Goal: Transaction & Acquisition: Purchase product/service

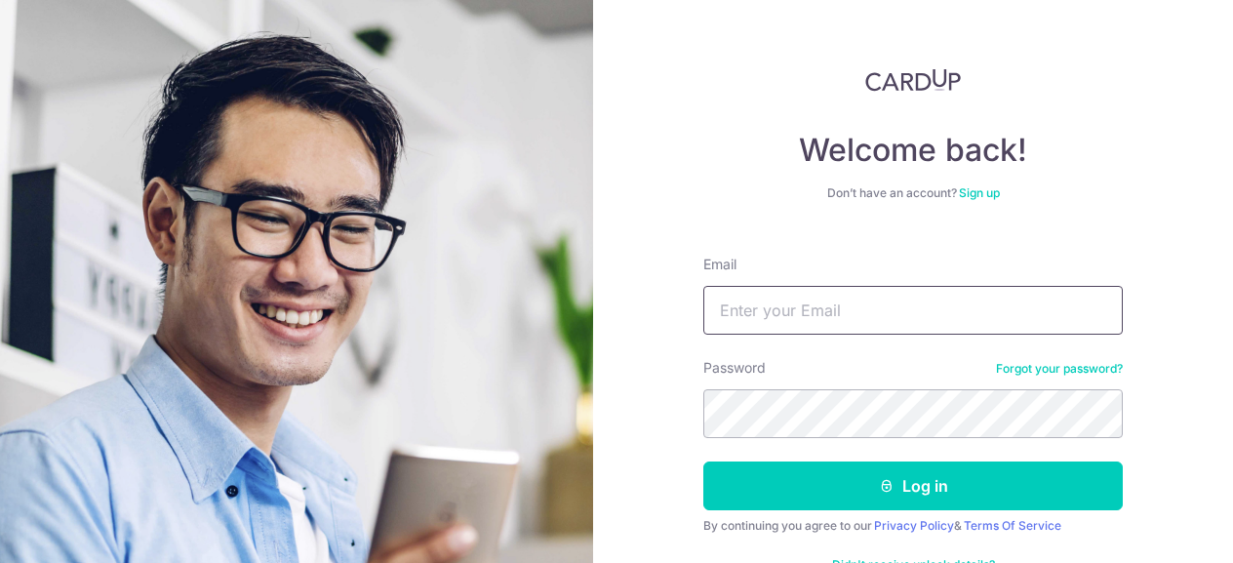
type input "anamika.s.sah@gmail.com"
click at [703, 461] on button "Log in" at bounding box center [912, 485] width 419 height 49
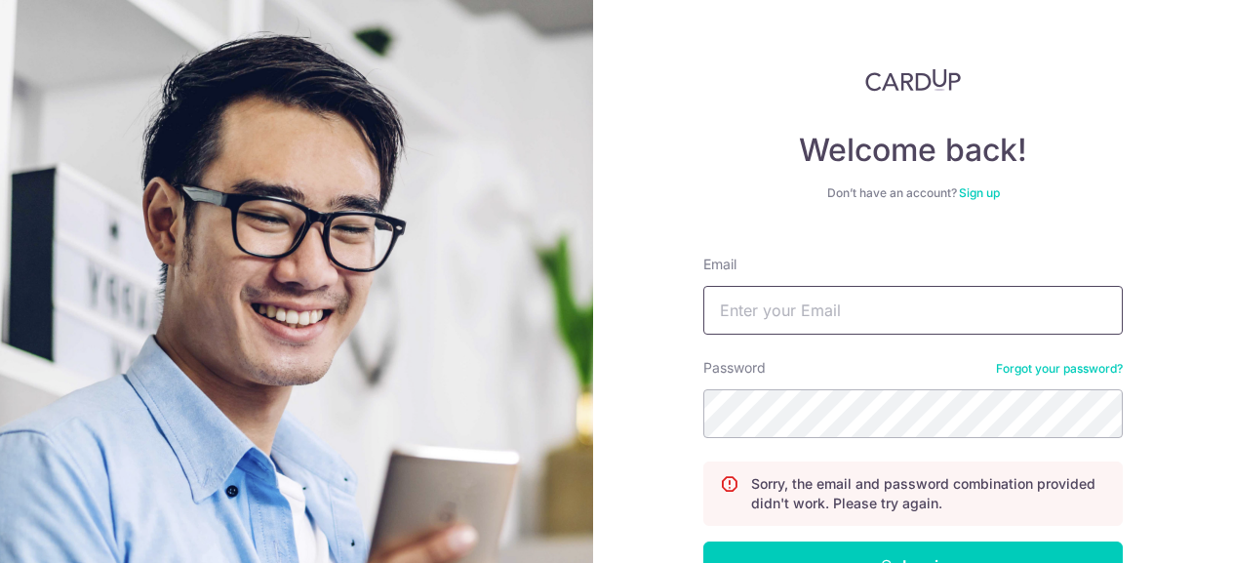
click at [865, 307] on input "Email" at bounding box center [912, 310] width 419 height 49
type input "[PERSON_NAME][EMAIL_ADDRESS][PERSON_NAME][DOMAIN_NAME]"
click at [703, 541] on button "Log in" at bounding box center [912, 565] width 419 height 49
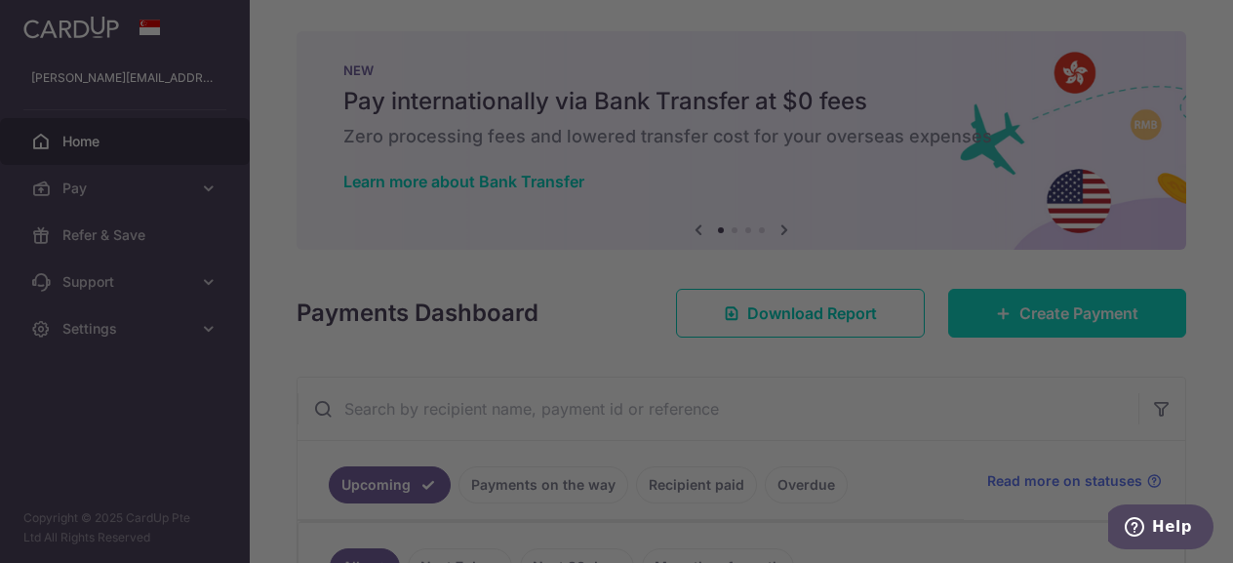
click at [1066, 315] on div at bounding box center [623, 284] width 1246 height 569
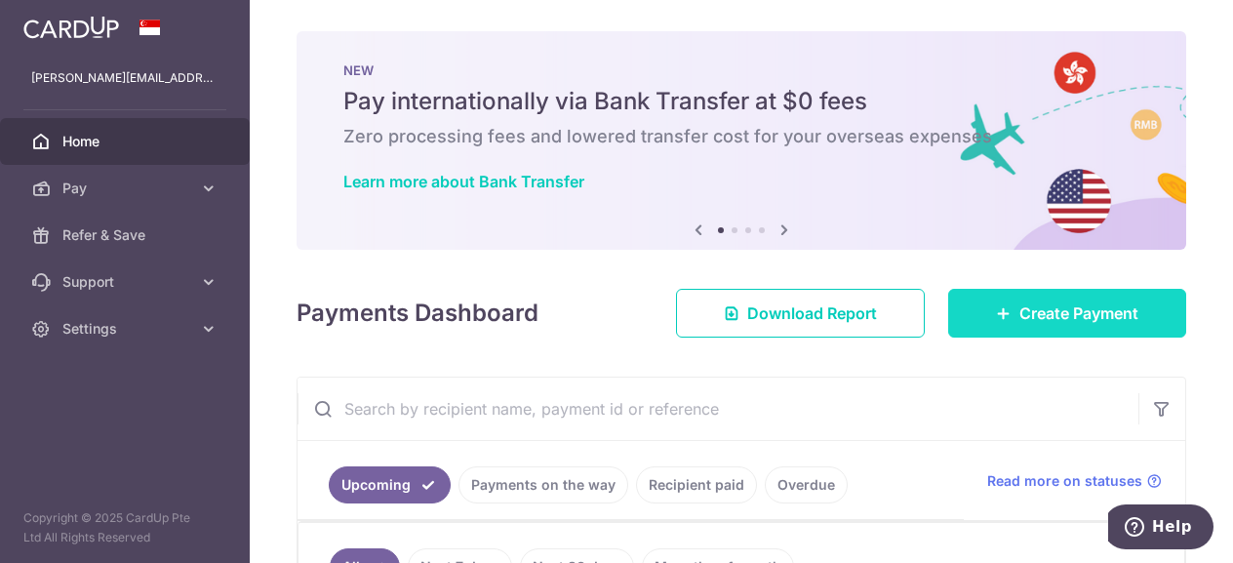
click at [1054, 324] on span "Create Payment" at bounding box center [1078, 312] width 119 height 23
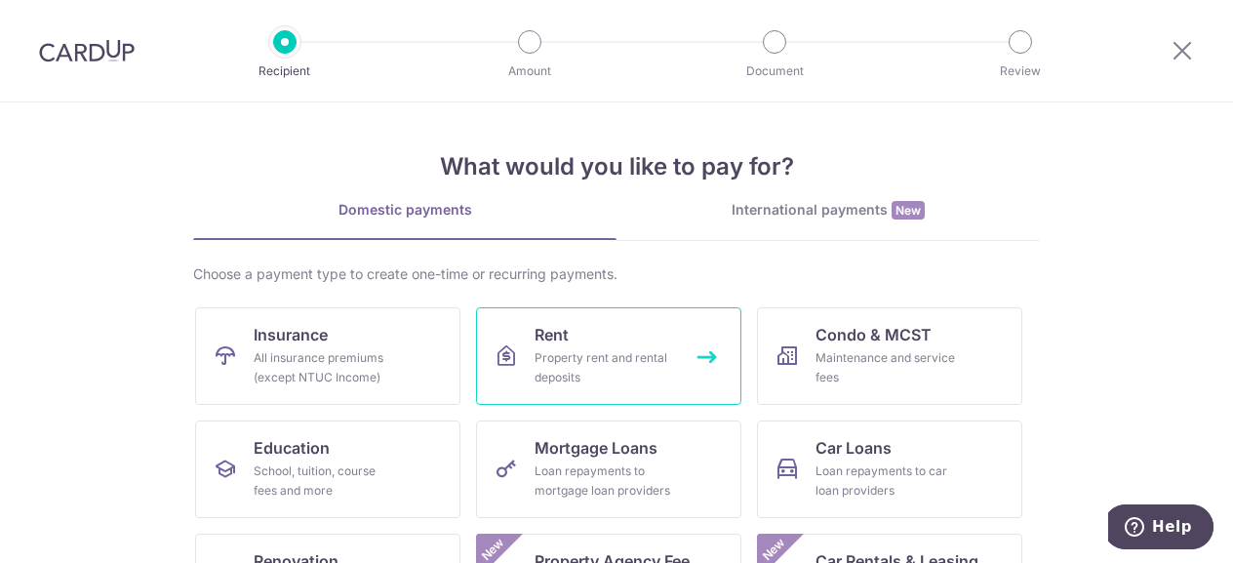
click at [595, 350] on div "Property rent and rental deposits" at bounding box center [605, 367] width 140 height 39
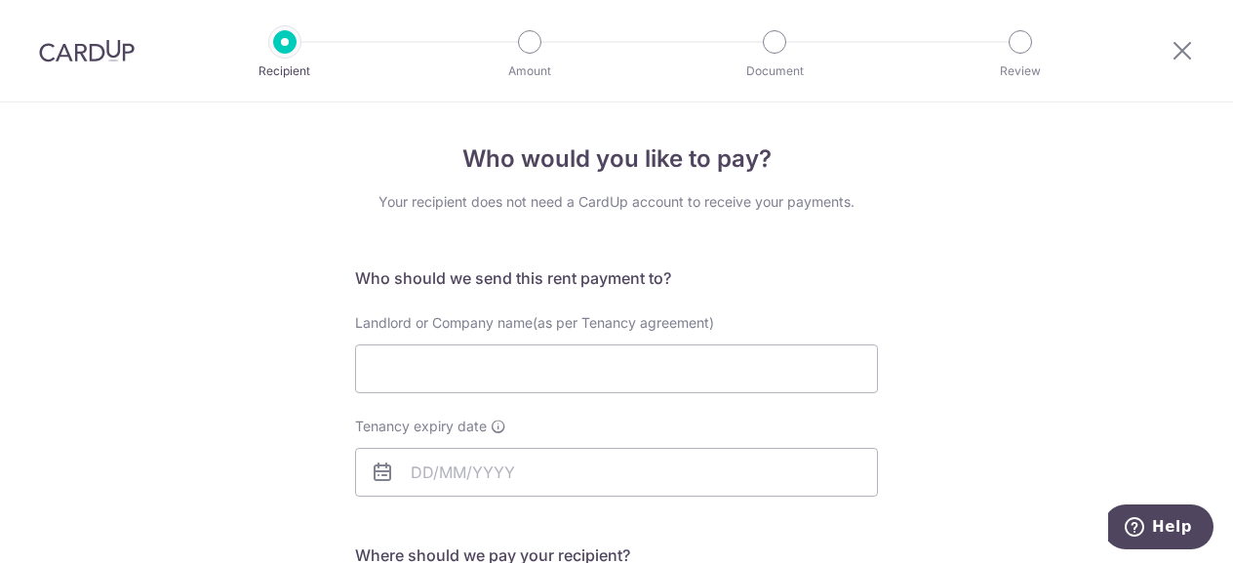
scroll to position [98, 0]
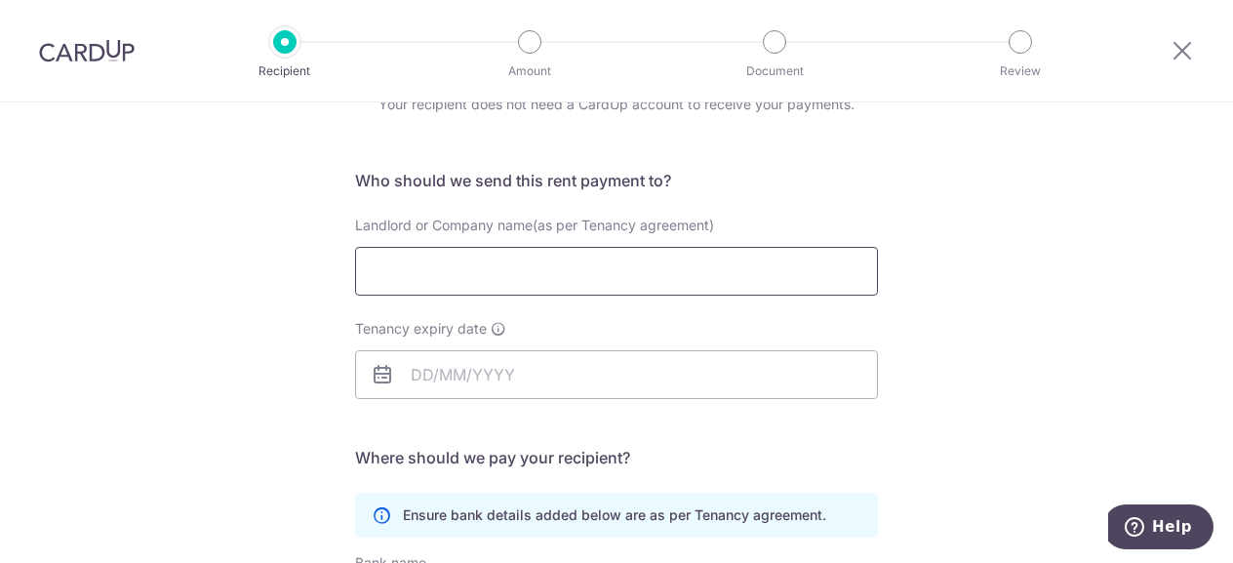
click at [603, 271] on input "Landlord or Company name(as per Tenancy agreement)" at bounding box center [616, 271] width 523 height 49
drag, startPoint x: 1091, startPoint y: 325, endPoint x: 812, endPoint y: 313, distance: 279.2
click at [1091, 325] on div "Who would you like to pay? Your recipient does not need a CardUp account to rec…" at bounding box center [616, 469] width 1233 height 929
click at [566, 253] on input "Landlord or Company name(as per Tenancy agreement)" at bounding box center [616, 271] width 523 height 49
paste input "[PERSON_NAME] [PERSON_NAME]"
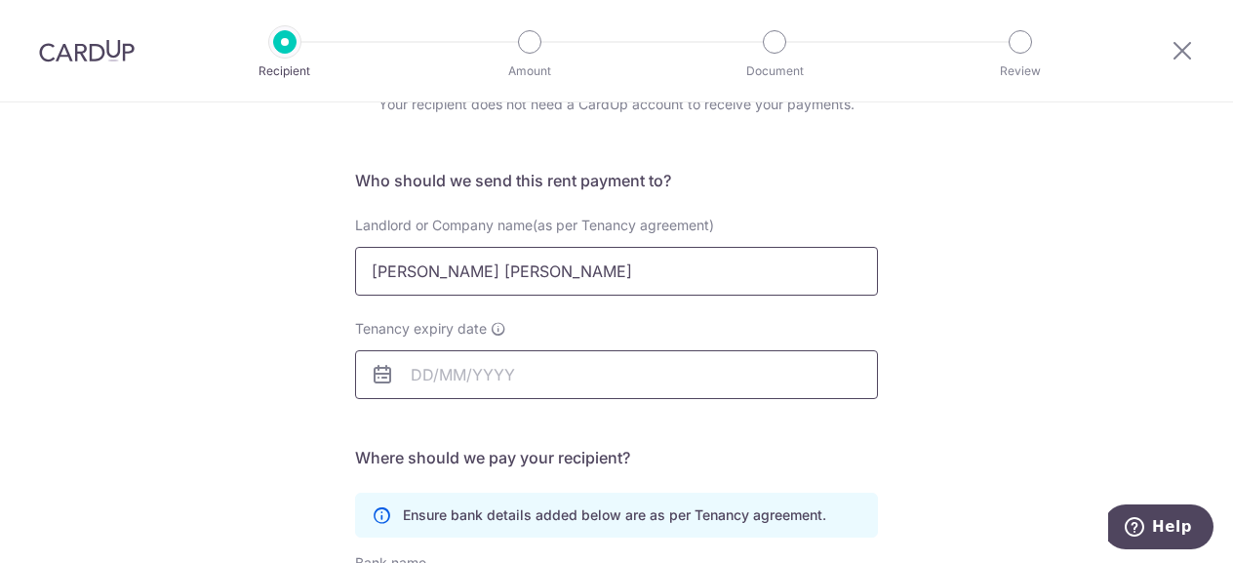
type input "[PERSON_NAME] [PERSON_NAME]"
click at [475, 377] on input "Tenancy expiry date" at bounding box center [616, 374] width 523 height 49
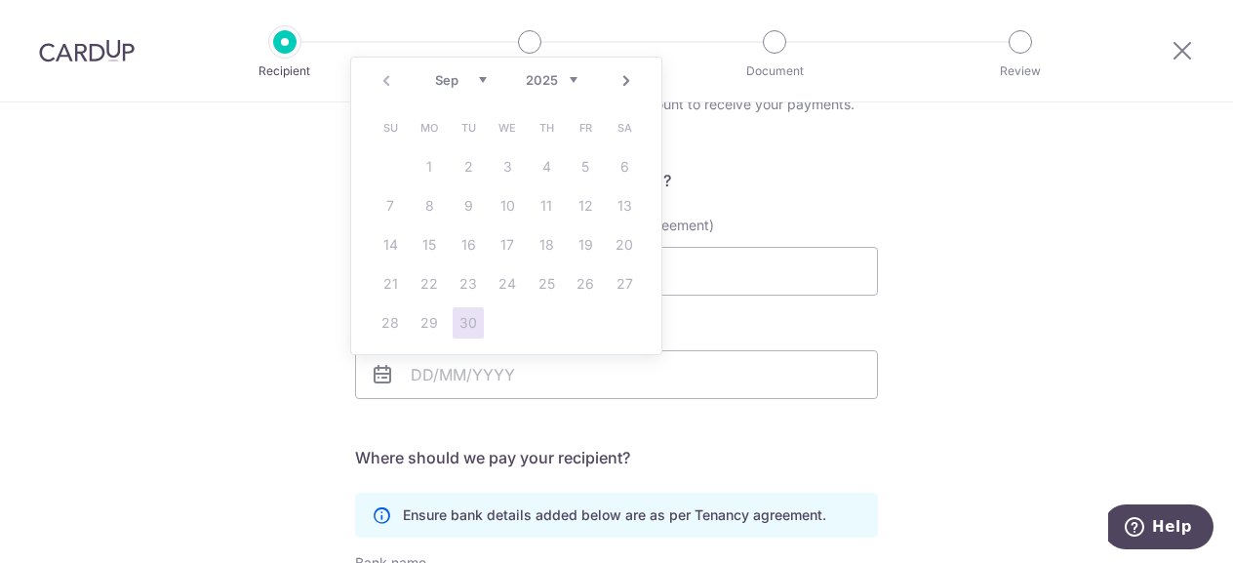
click at [474, 317] on link "30" at bounding box center [468, 322] width 31 height 31
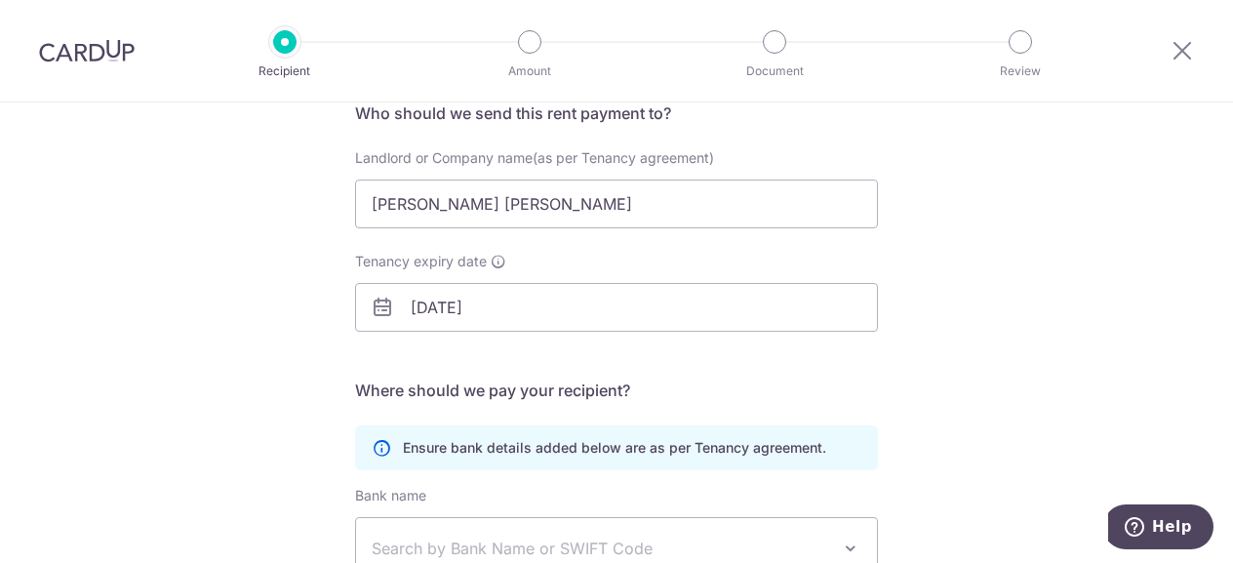
scroll to position [195, 0]
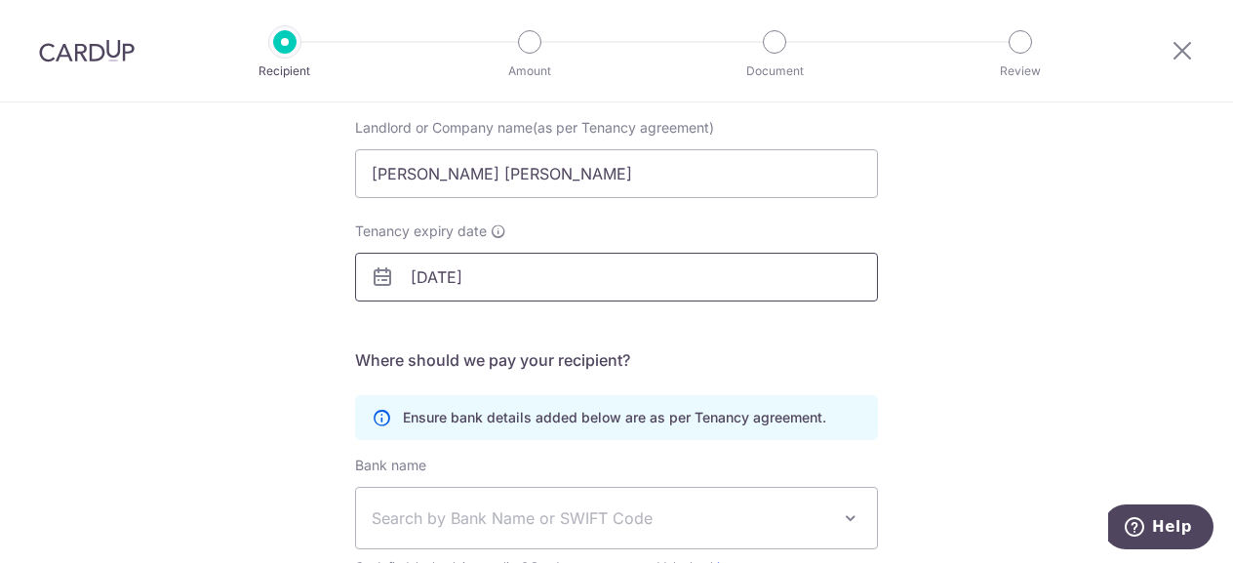
click at [472, 287] on body "Recipient Amount Document Review Who would you like to pay? Your recipient does…" at bounding box center [616, 281] width 1233 height 563
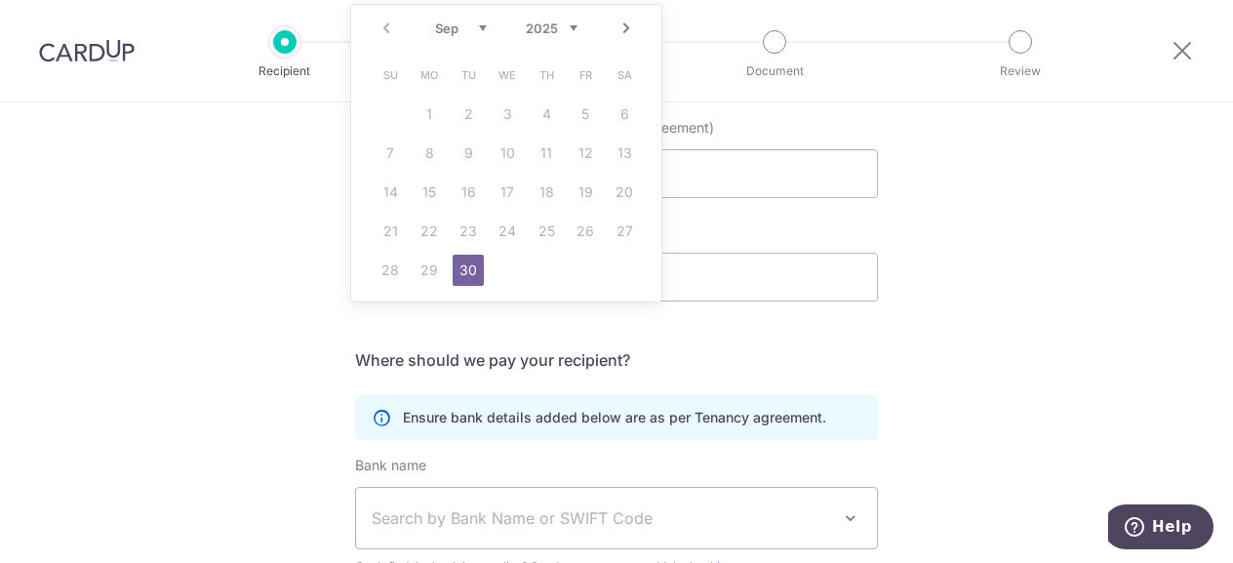
click at [576, 27] on select "2025 2026 2027 2028 2029 2030 2031 2032 2033 2034 2035" at bounding box center [552, 28] width 52 height 16
click at [384, 28] on link "Prev" at bounding box center [386, 28] width 23 height 23
click at [482, 25] on select "Jan Feb Mar Apr May Jun Jul Aug Sep Oct Nov Dec" at bounding box center [461, 28] width 52 height 16
click at [544, 153] on link "8" at bounding box center [546, 153] width 31 height 31
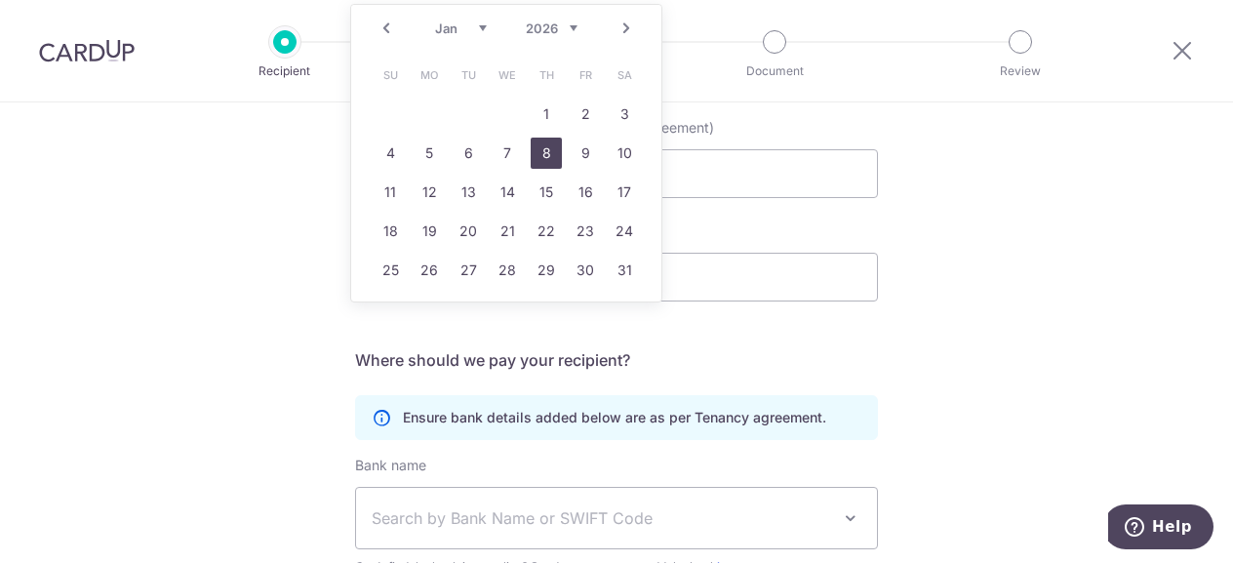
type input "08/01/2026"
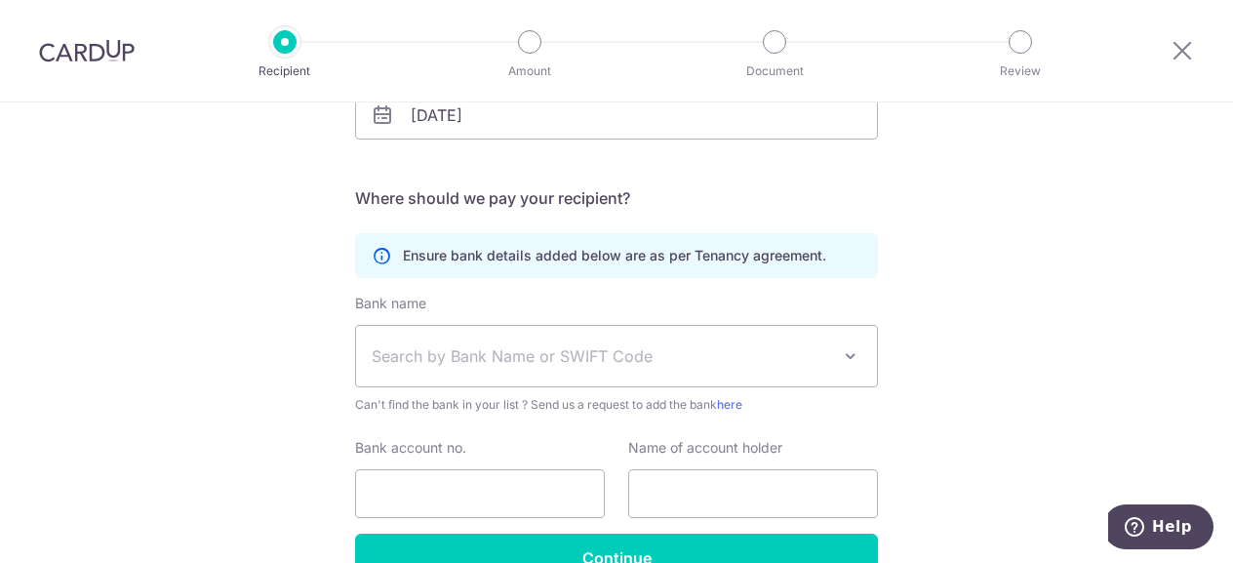
scroll to position [390, 0]
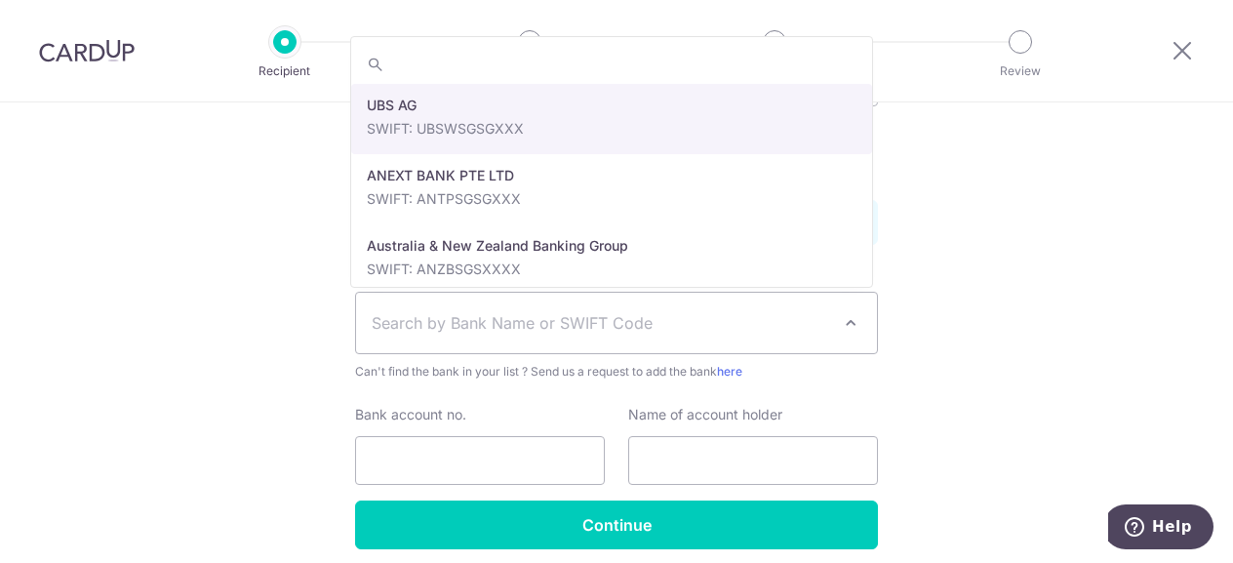
click at [854, 320] on span at bounding box center [850, 322] width 23 height 23
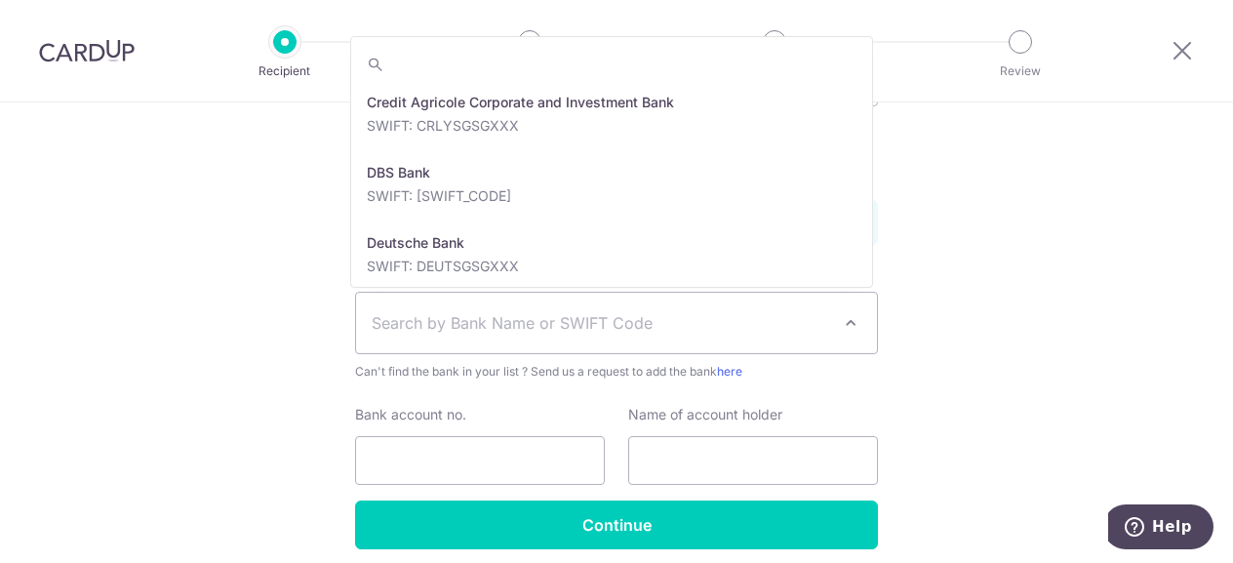
scroll to position [1658, 0]
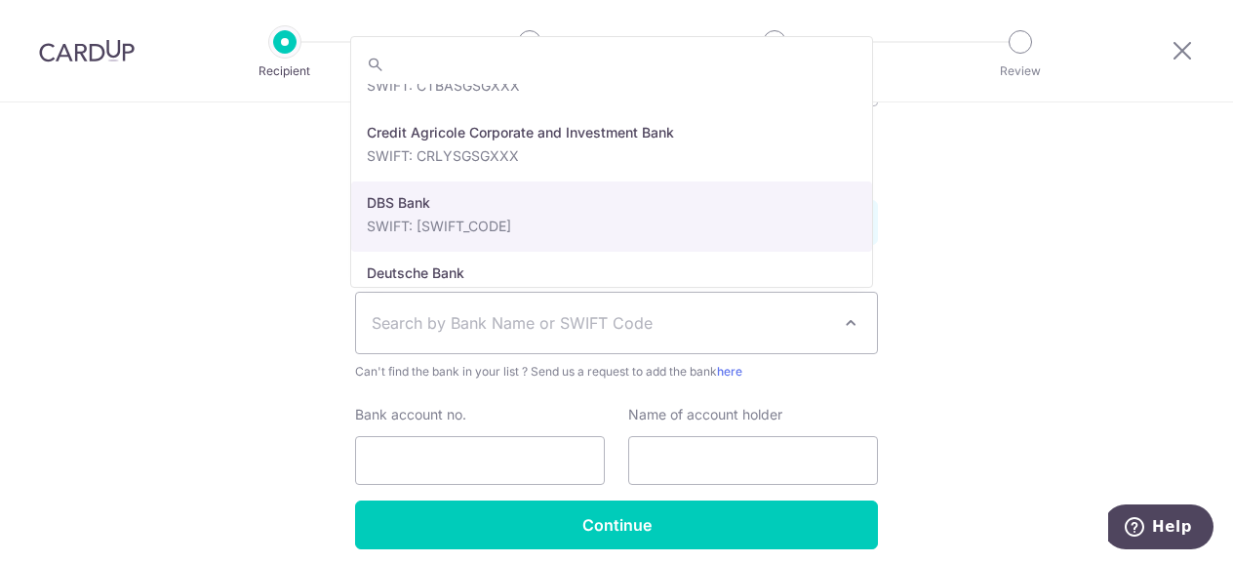
select select "6"
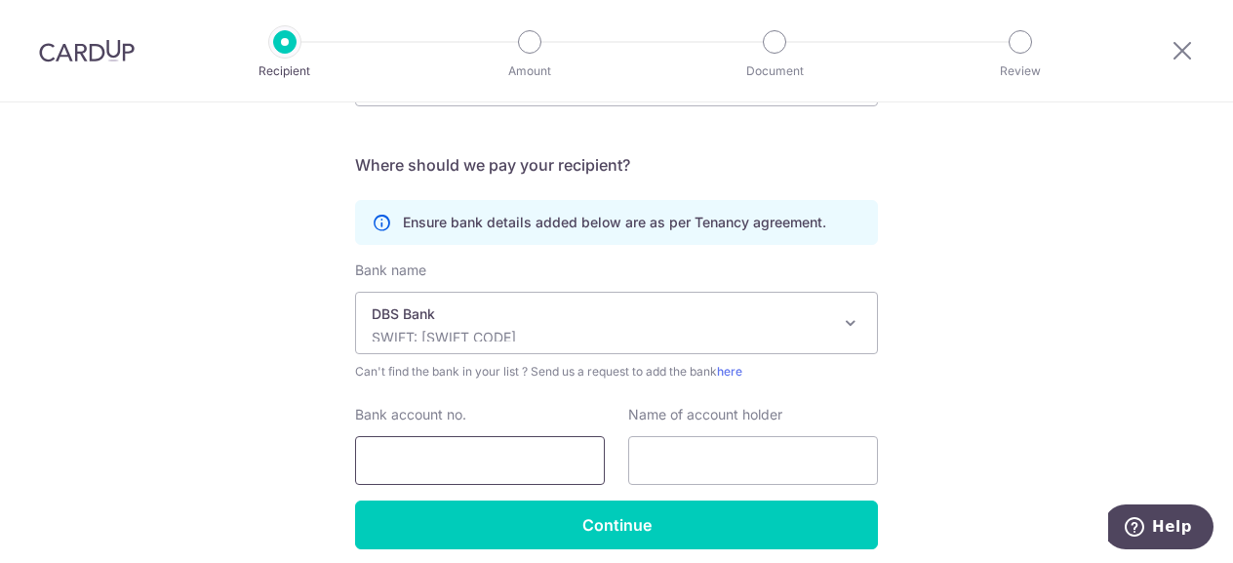
click at [454, 454] on input "Bank account no." at bounding box center [480, 460] width 250 height 49
type input "085338676"
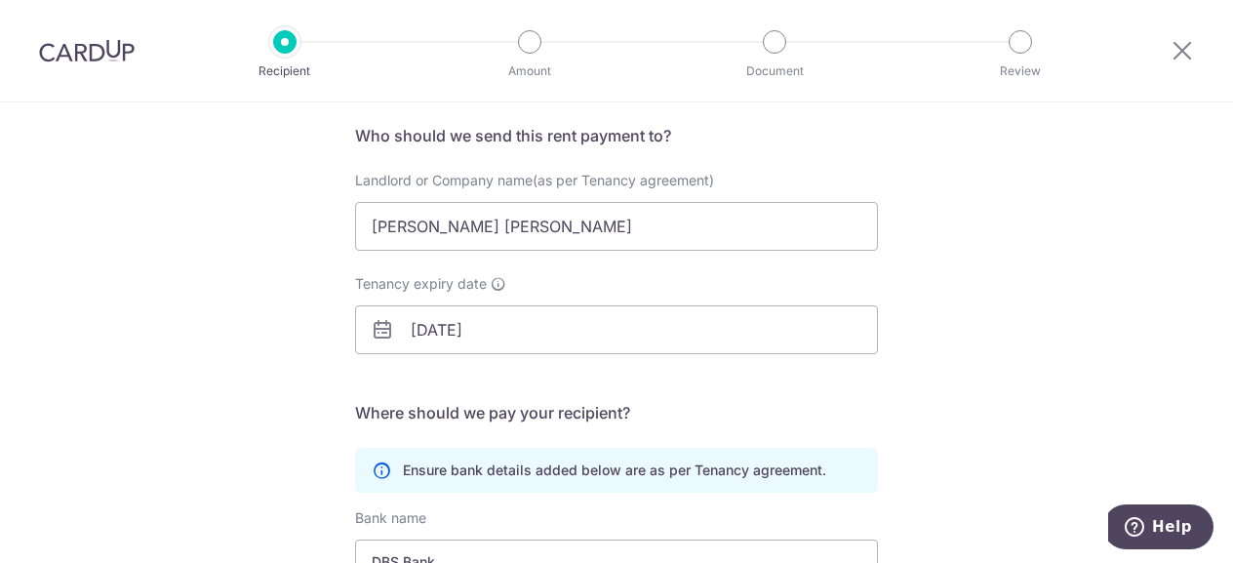
scroll to position [98, 0]
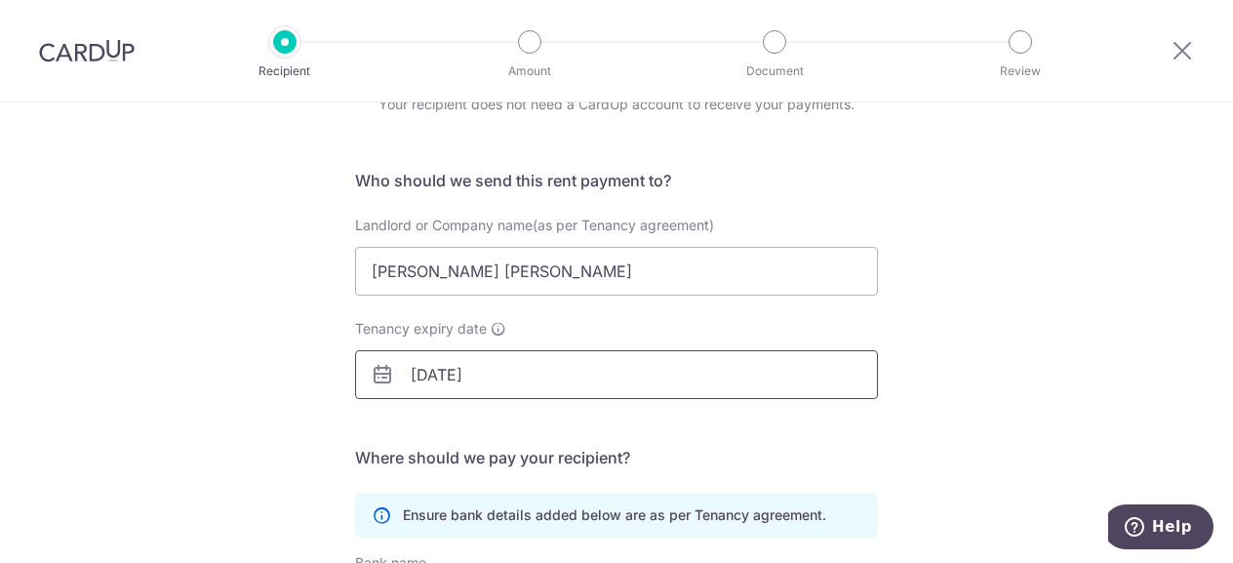
click at [473, 377] on input "08/01/2026" at bounding box center [616, 374] width 523 height 49
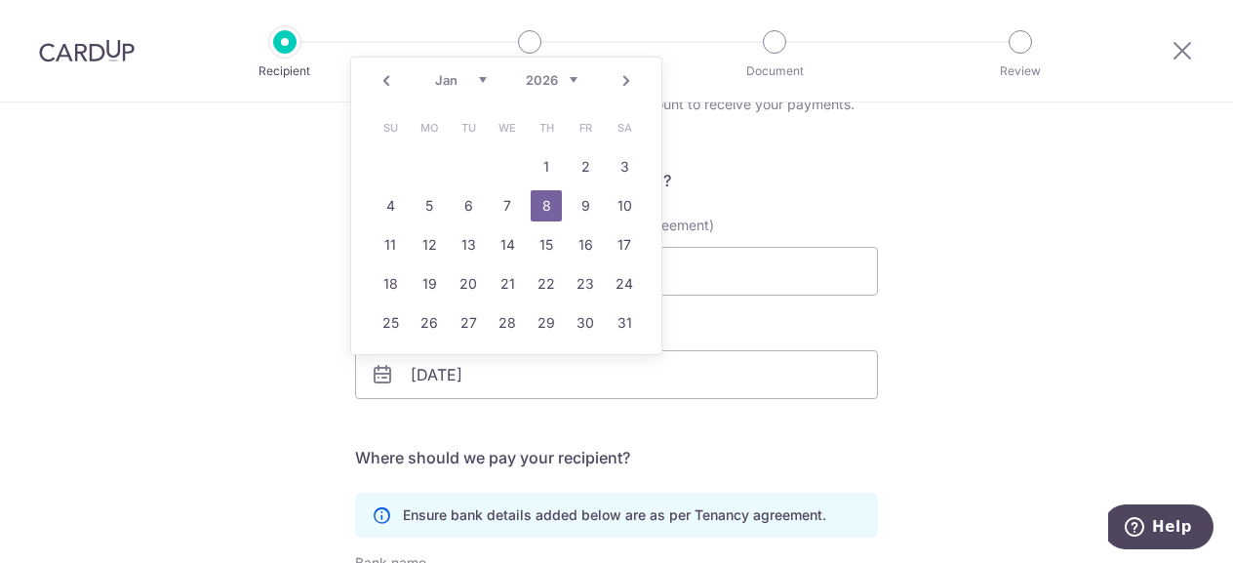
click at [578, 83] on div "Prev Next Jan Feb Mar Apr May Jun Jul Aug Sep Oct Nov Dec 2025 2026 2027 2028 2…" at bounding box center [506, 81] width 310 height 47
click at [575, 80] on select "2025 2026 2027 2028 2029 2030 2031 2032 2033 2034 2035 2036" at bounding box center [552, 80] width 52 height 16
click at [484, 78] on select "Jan Feb Mar Apr May Jun Jul Aug Sep Oct Nov Dec" at bounding box center [461, 80] width 52 height 16
click at [549, 321] on link "27" at bounding box center [546, 322] width 31 height 31
type input "27/05/2027"
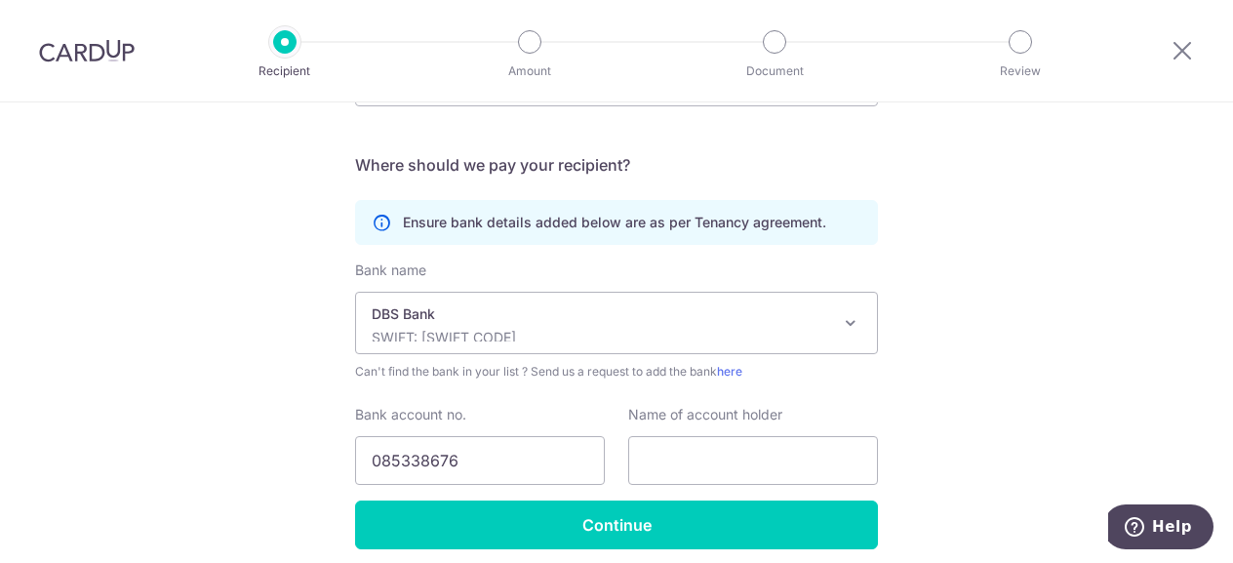
scroll to position [466, 0]
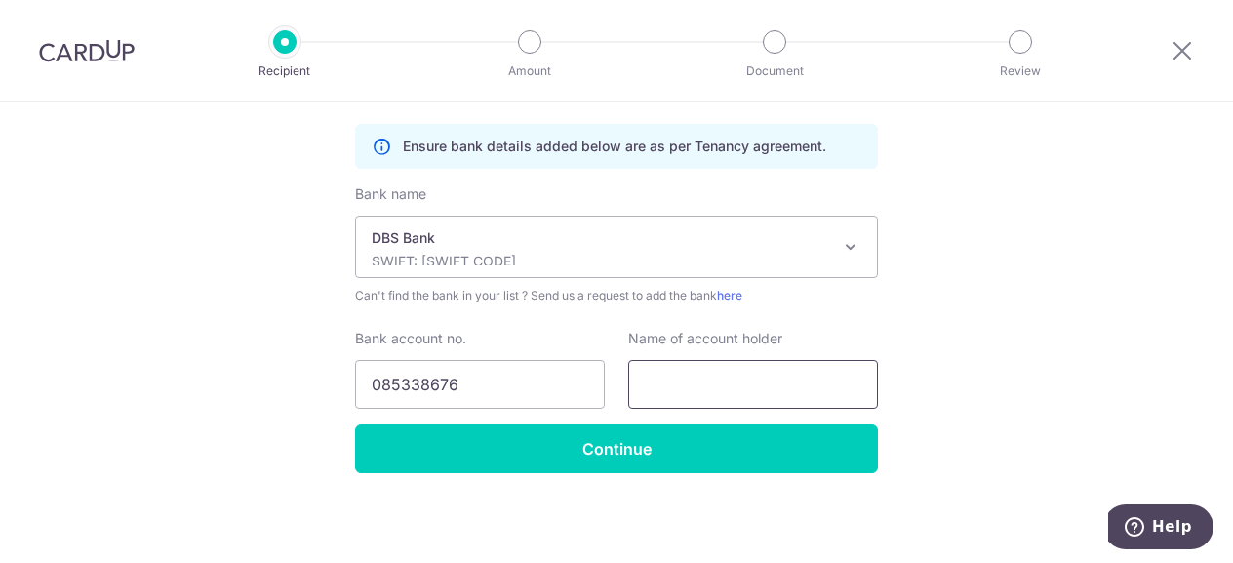
click at [654, 376] on input "text" at bounding box center [753, 384] width 250 height 49
paste input "MR. CHENG KWONG WEI"
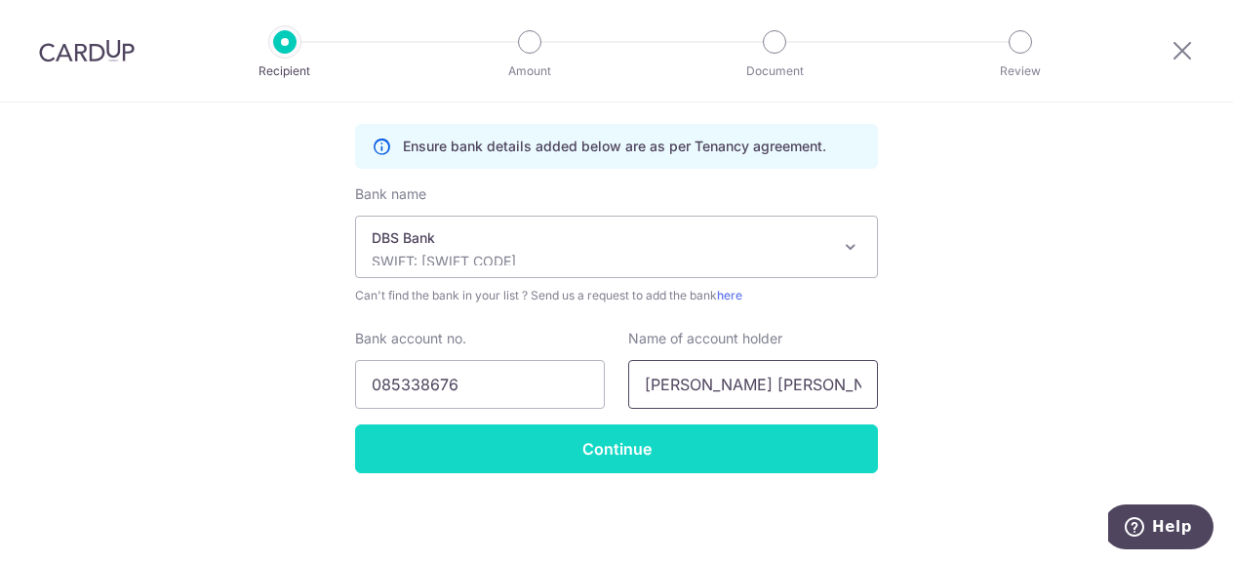
type input "MR. CHENG KWONG WEI"
click at [609, 450] on input "Continue" at bounding box center [616, 448] width 523 height 49
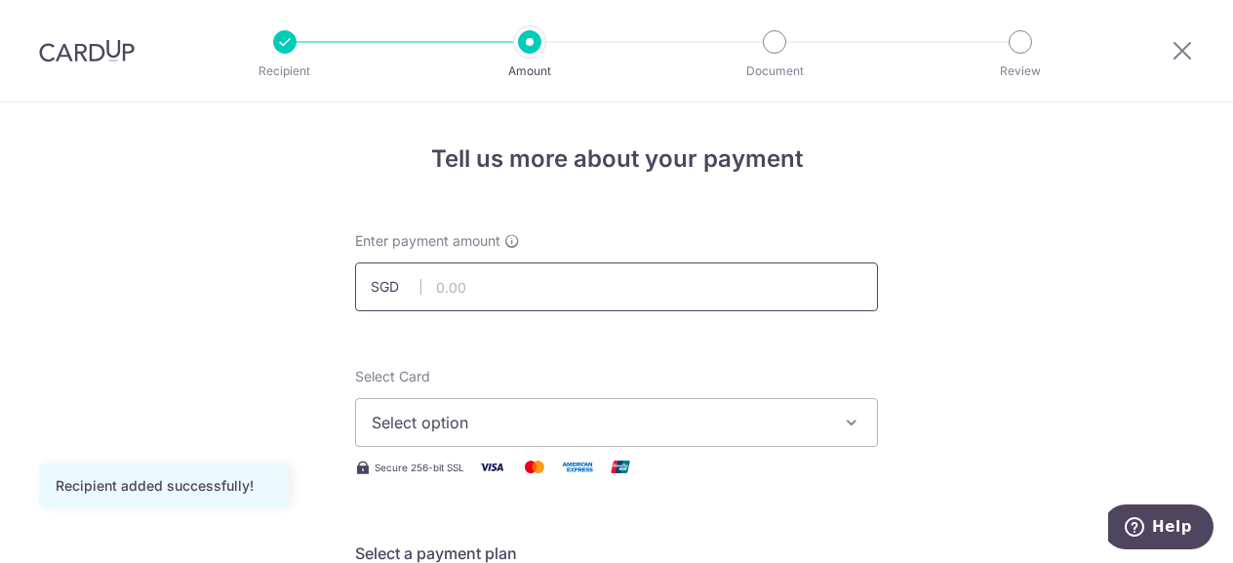
click at [452, 291] on input "text" at bounding box center [616, 286] width 523 height 49
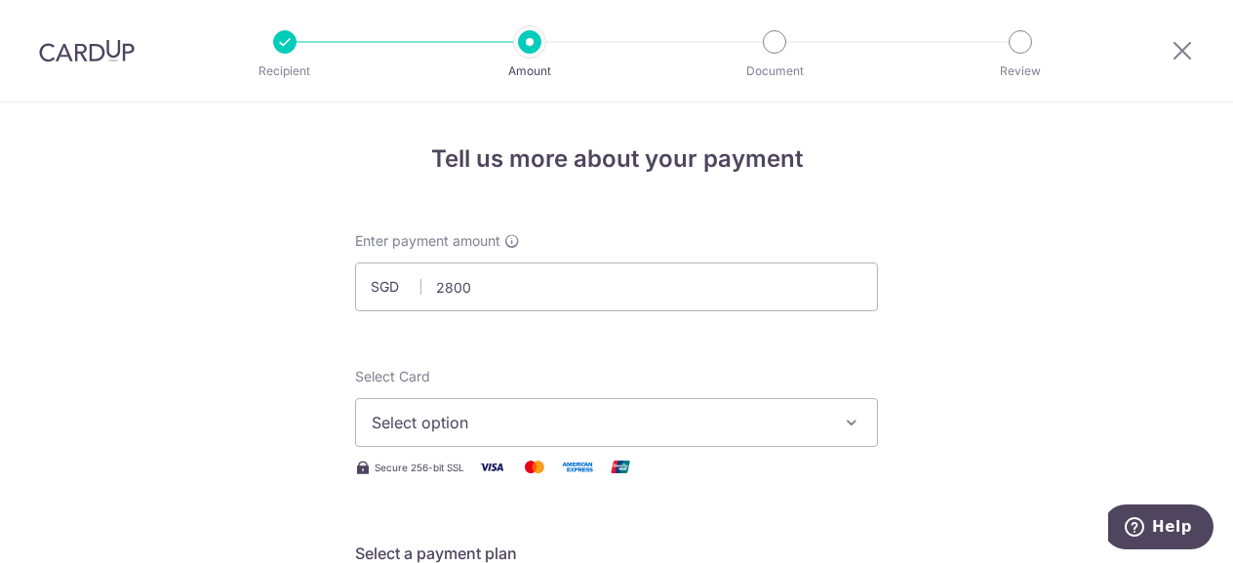
type input "2,800.00"
click at [460, 418] on span "Select option" at bounding box center [599, 422] width 455 height 23
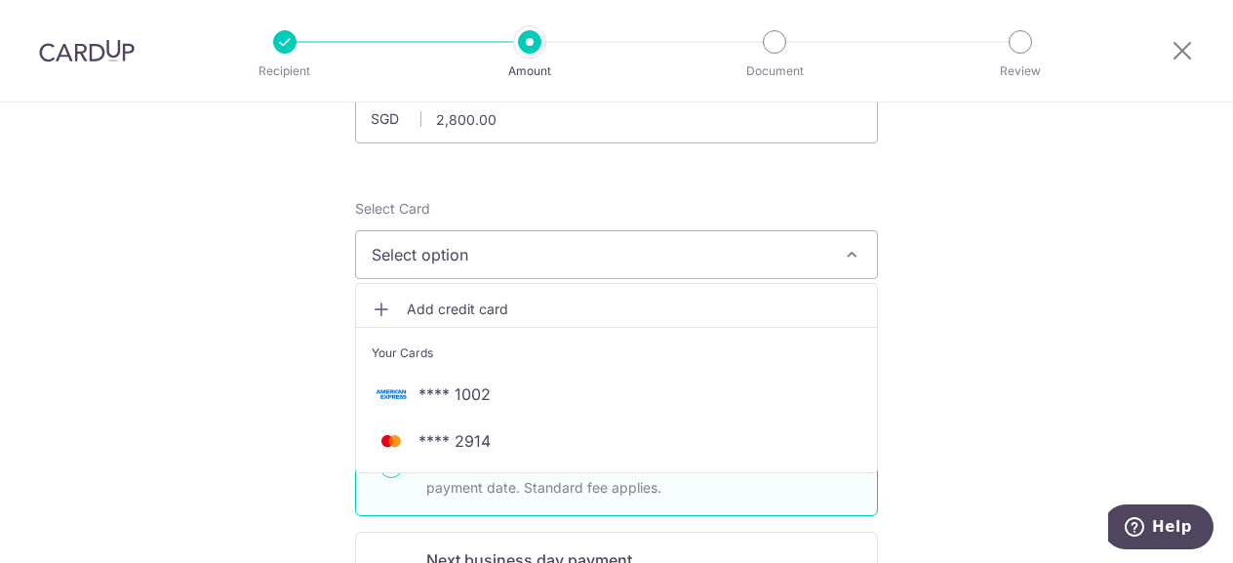
scroll to position [195, 0]
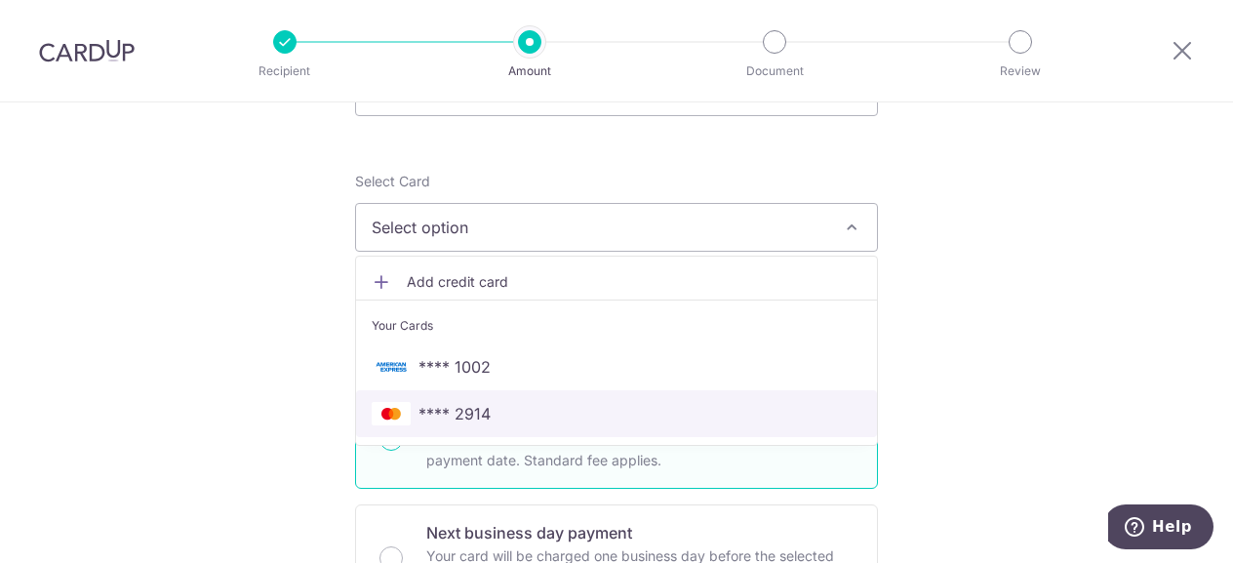
click at [456, 413] on span "**** 2914" at bounding box center [454, 413] width 72 height 23
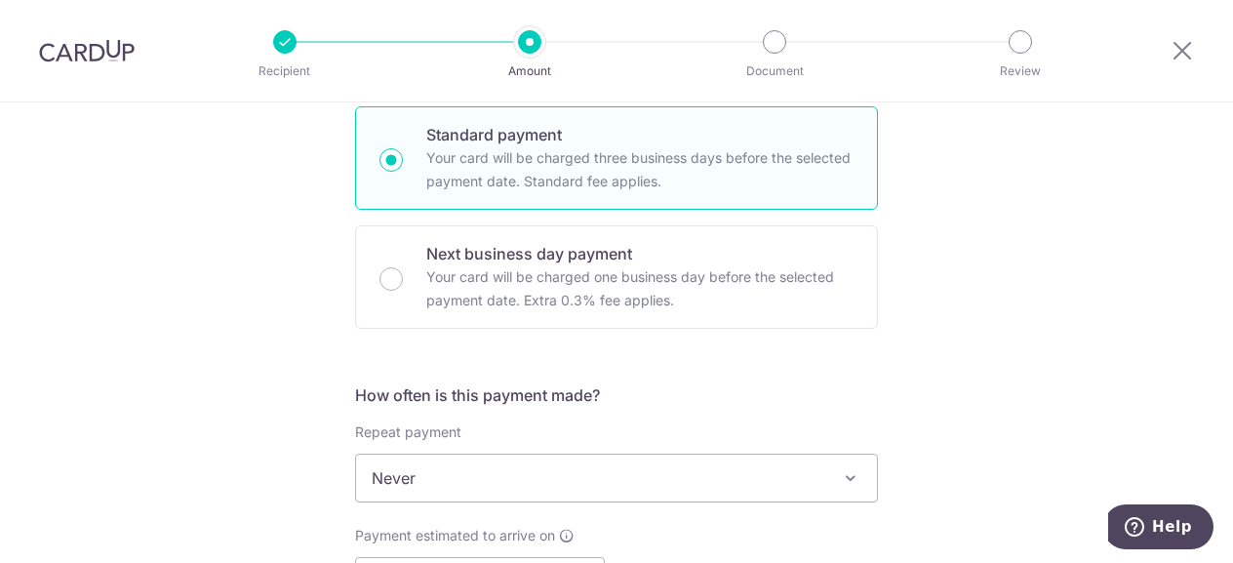
scroll to position [585, 0]
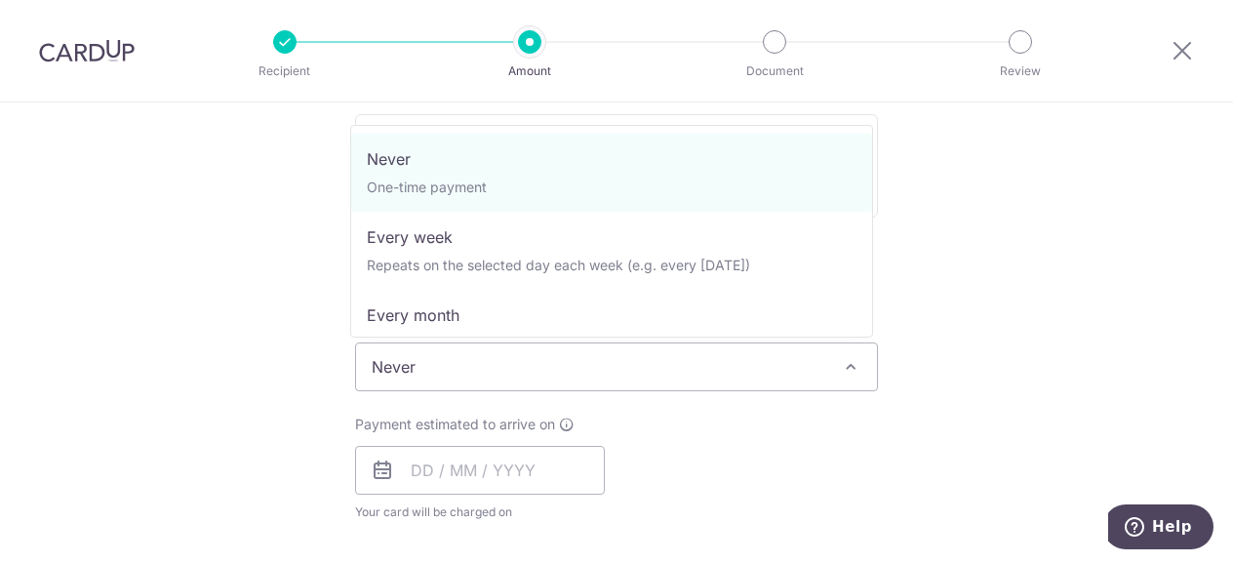
click at [844, 364] on span at bounding box center [850, 366] width 23 height 23
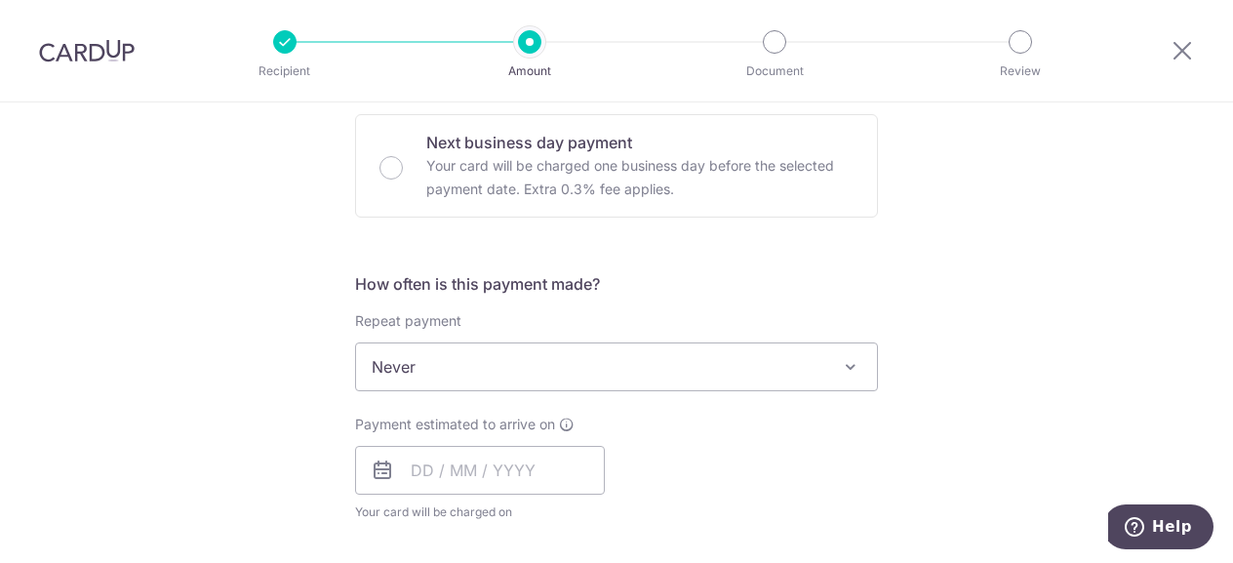
click at [844, 364] on span at bounding box center [850, 366] width 23 height 23
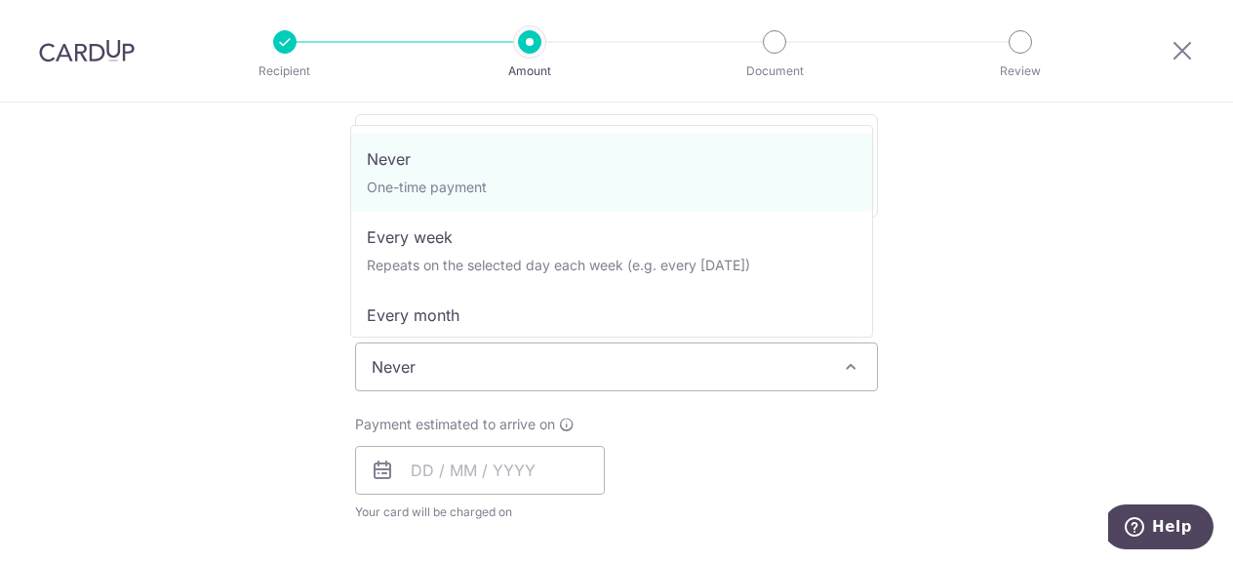
click at [839, 364] on span at bounding box center [850, 366] width 23 height 23
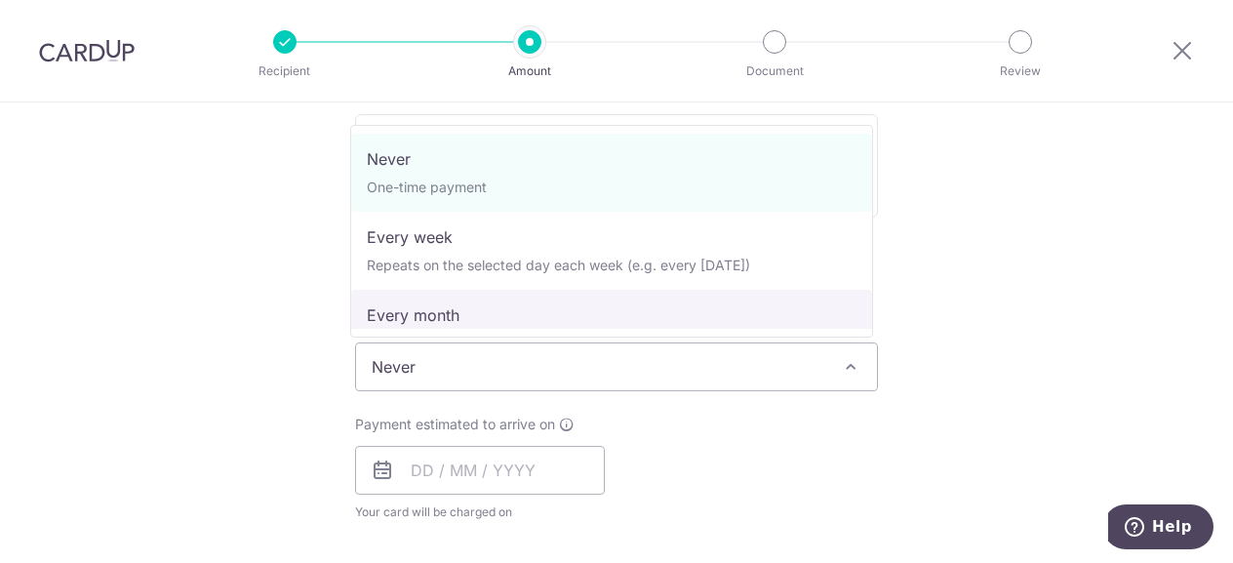
select select "3"
type input "27/05/2027"
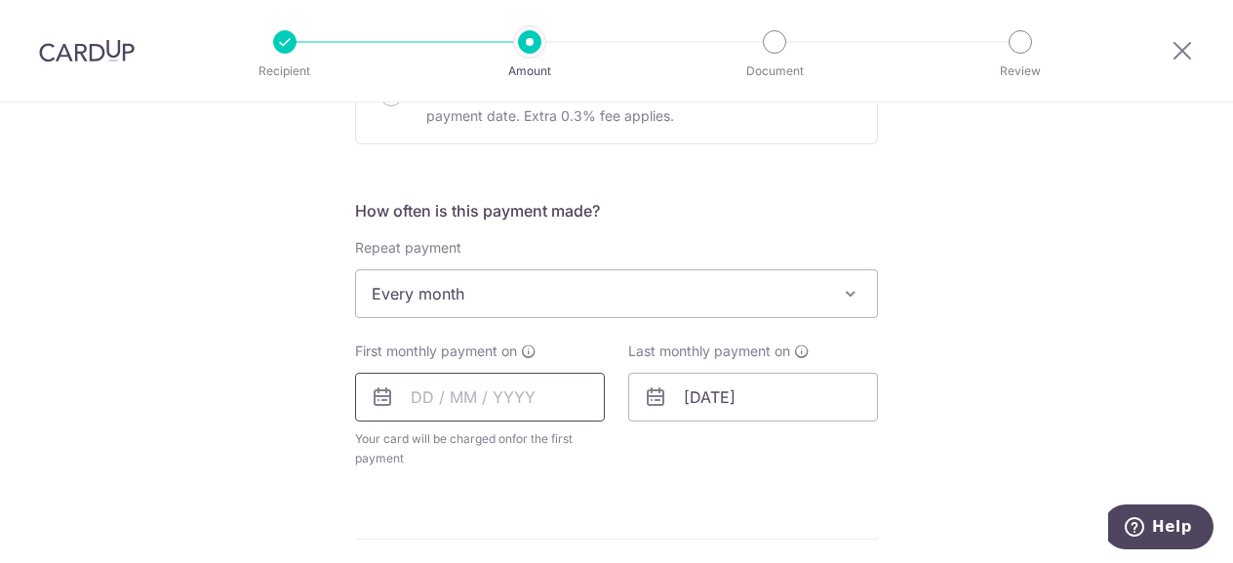
scroll to position [683, 0]
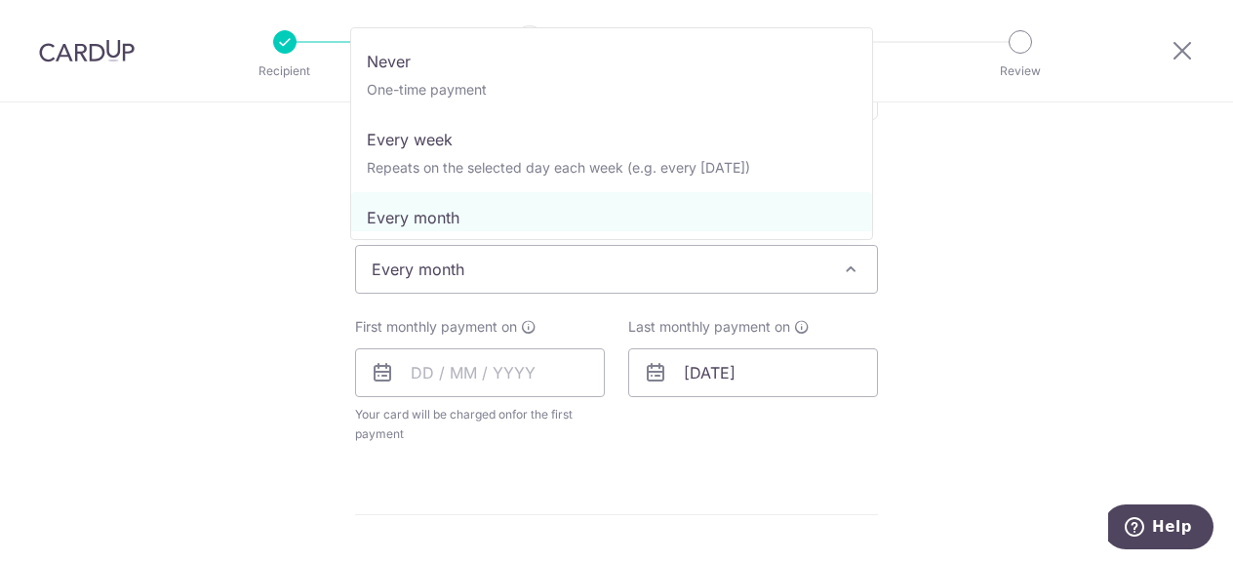
click at [852, 268] on span at bounding box center [850, 269] width 23 height 23
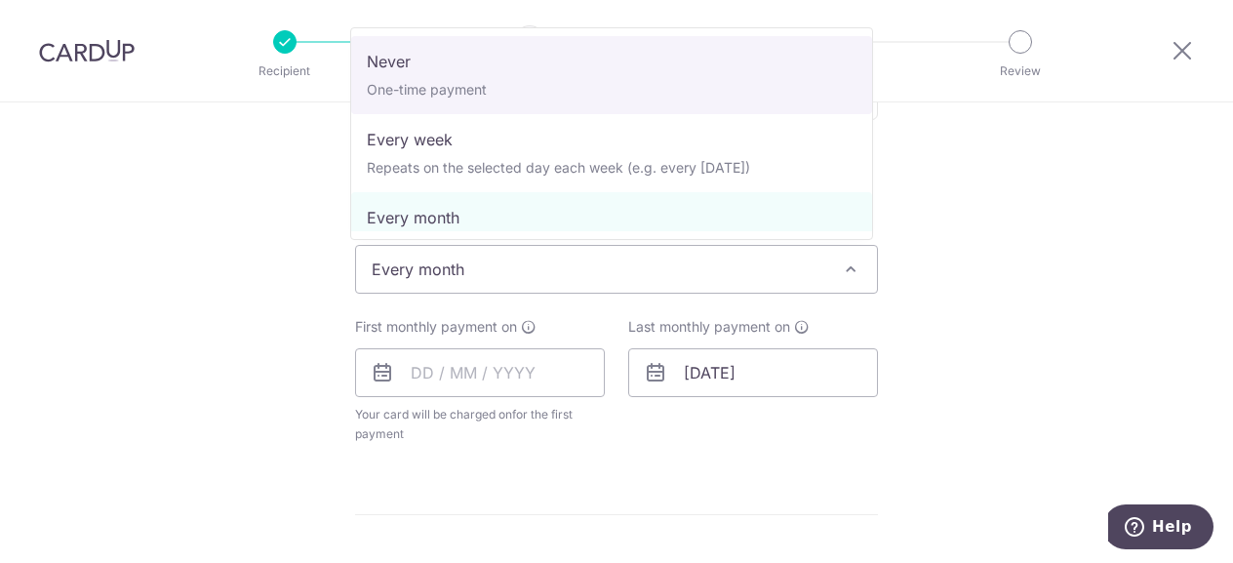
select select "1"
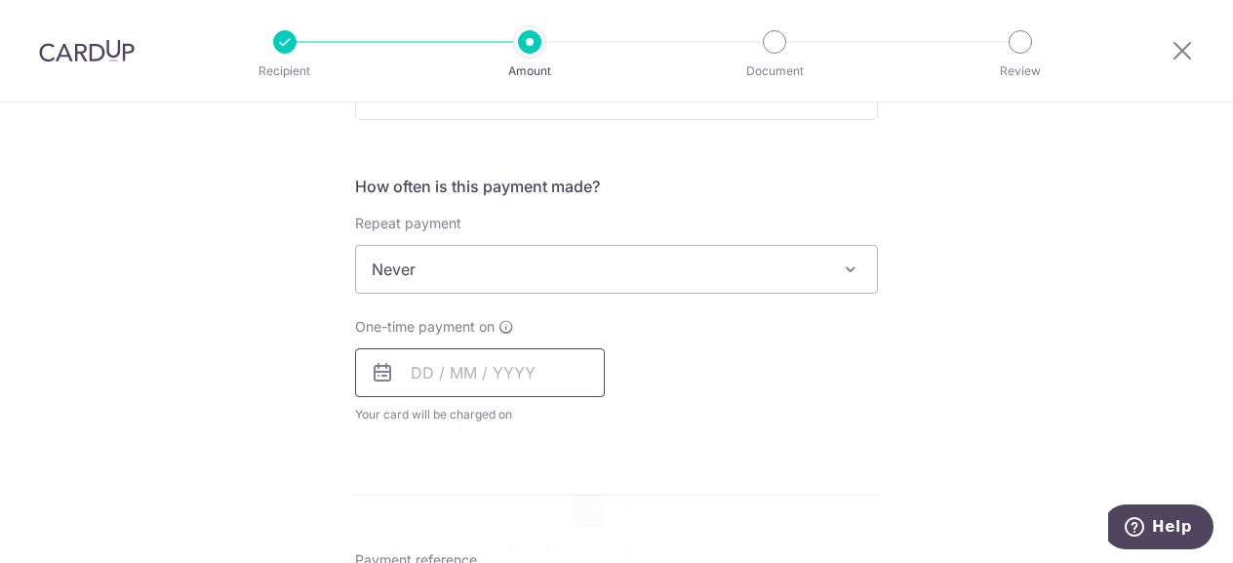
click at [441, 368] on input "text" at bounding box center [480, 372] width 250 height 49
click at [583, 507] on link "3" at bounding box center [590, 511] width 31 height 31
type input "[DATE]"
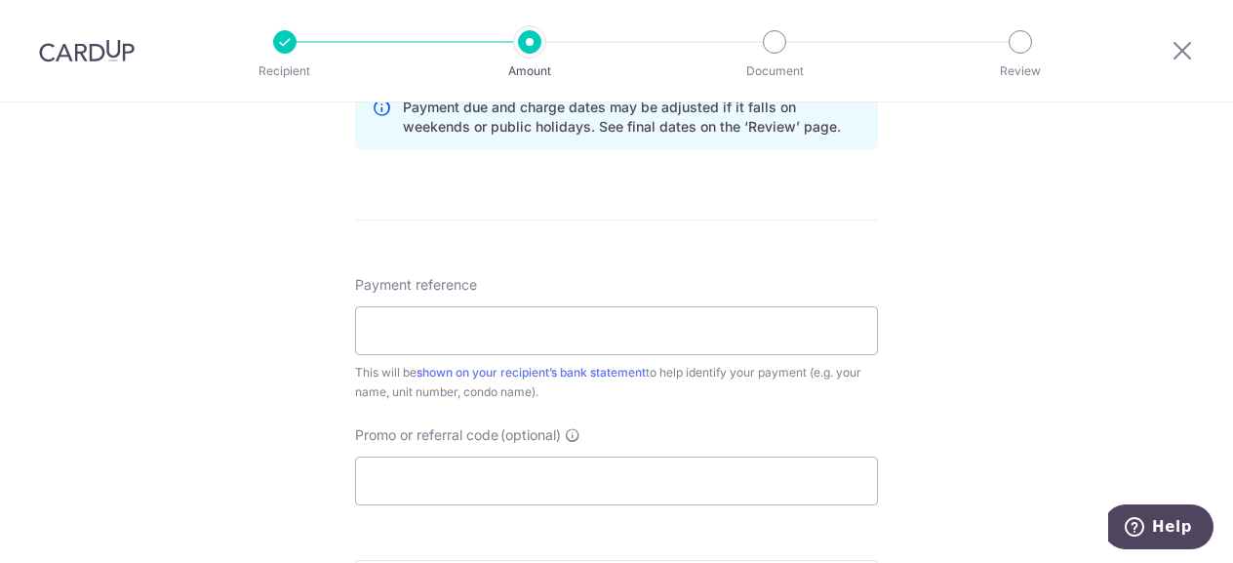
scroll to position [1073, 0]
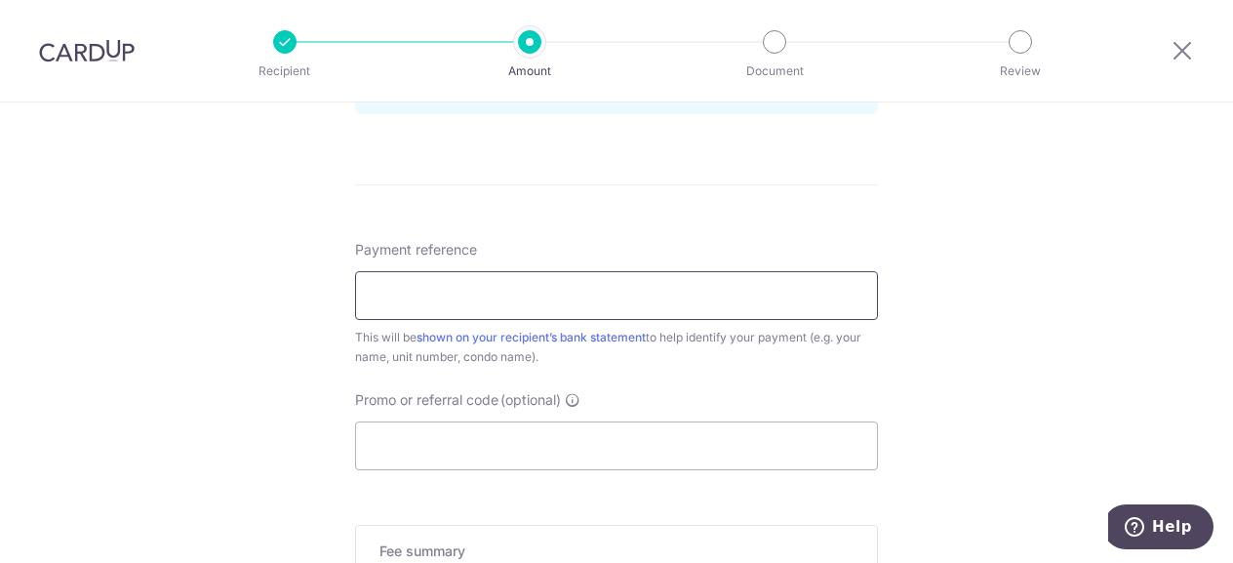
click at [541, 290] on input "Payment reference" at bounding box center [616, 295] width 523 height 49
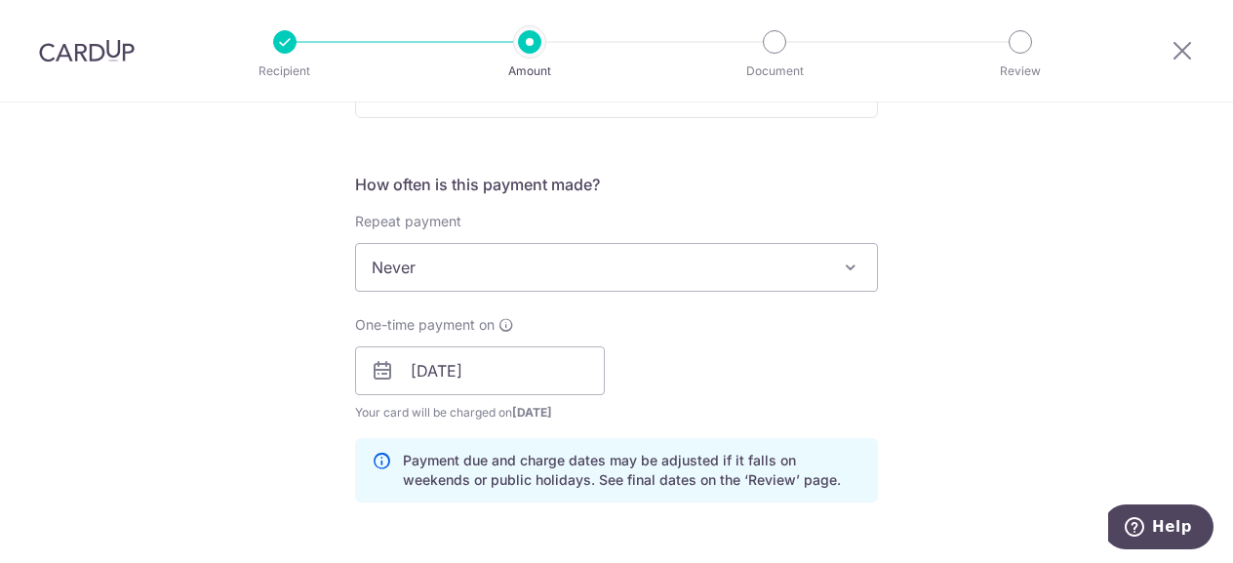
scroll to position [683, 0]
type input "Anamika Sah, Blk 92 #15-25"
click at [449, 372] on input "[DATE]" at bounding box center [480, 372] width 250 height 49
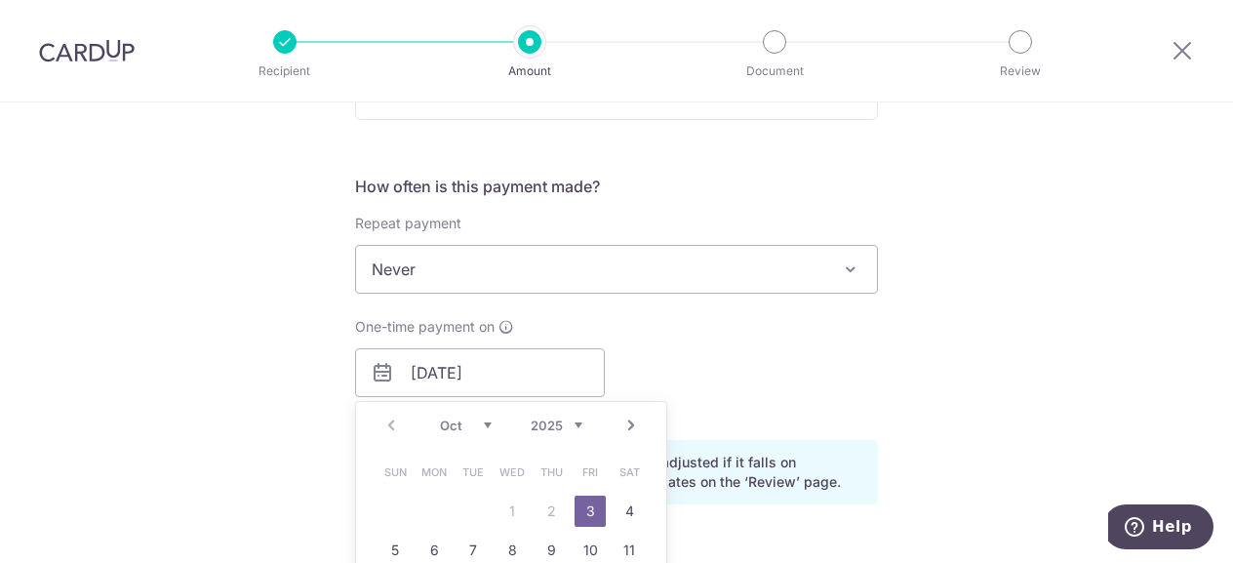
click at [511, 506] on table "Sun Mon Tue Wed Thu Fri Sat 1 2 3 4 5 6 7 8 9 10 11 12 13 14 15 16 17 18 19 20 …" at bounding box center [512, 570] width 273 height 234
click at [894, 376] on div "Tell us more about your payment Enter payment amount SGD 2,800.00 2800.00 Recip…" at bounding box center [616, 342] width 1233 height 1845
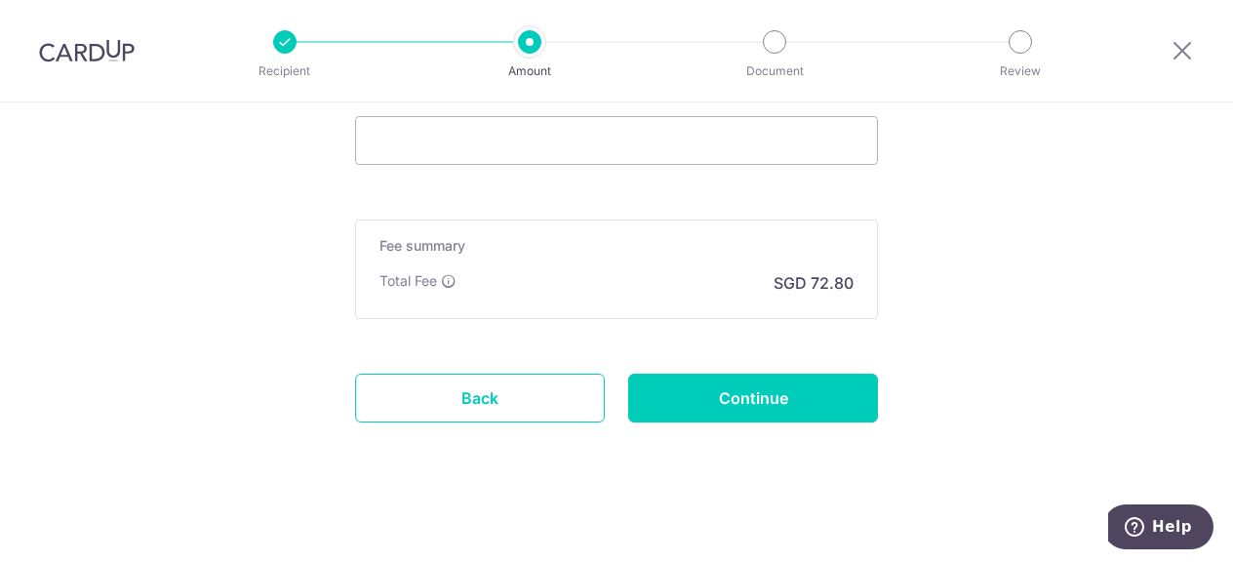
scroll to position [1379, 0]
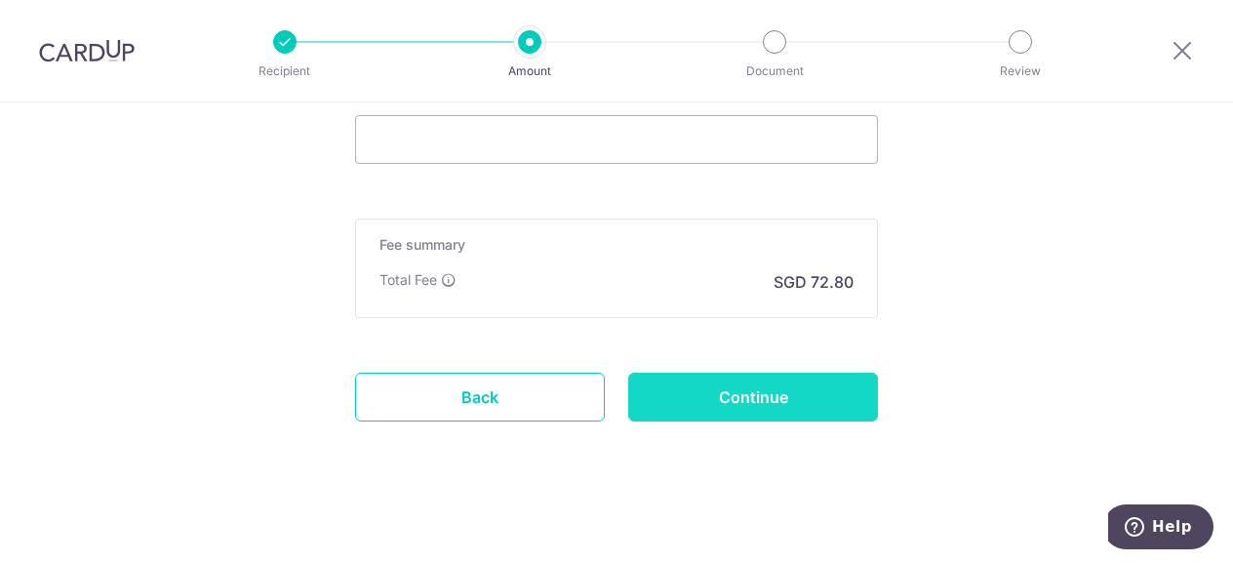
click at [758, 394] on input "Continue" at bounding box center [753, 397] width 250 height 49
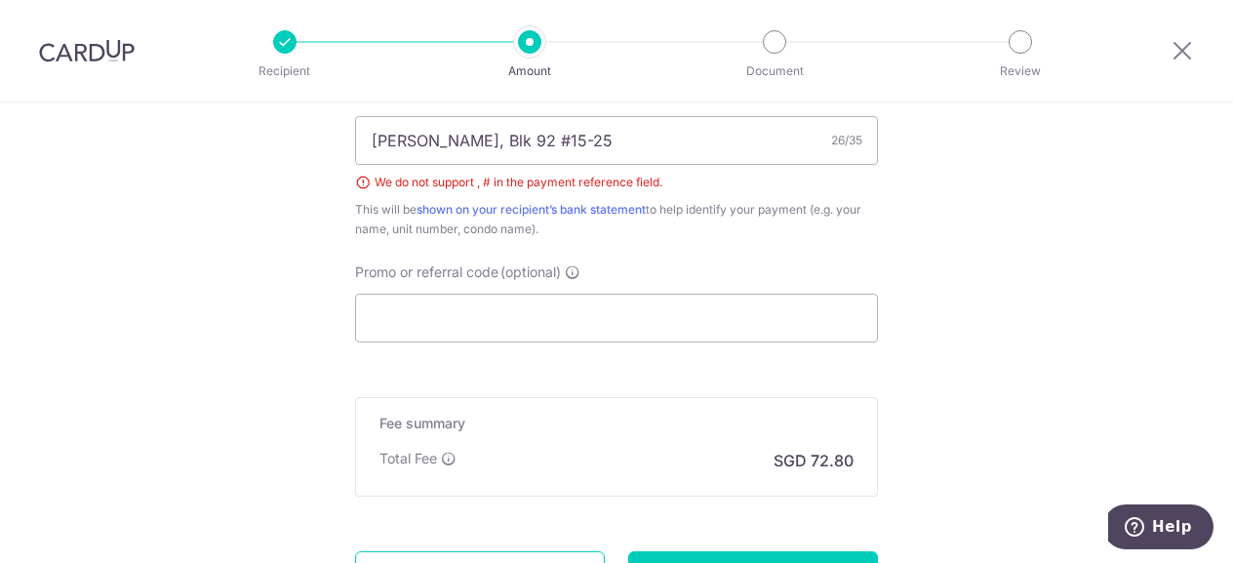
scroll to position [1100, 0]
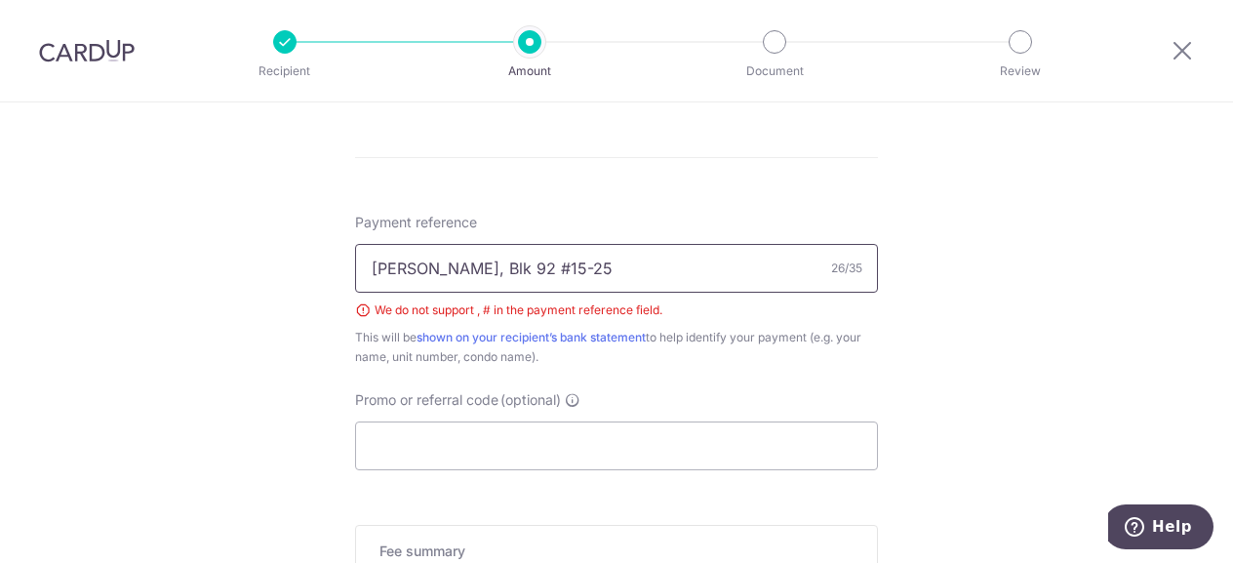
click at [535, 264] on input "[PERSON_NAME], Blk 92 #15-25" at bounding box center [616, 268] width 523 height 49
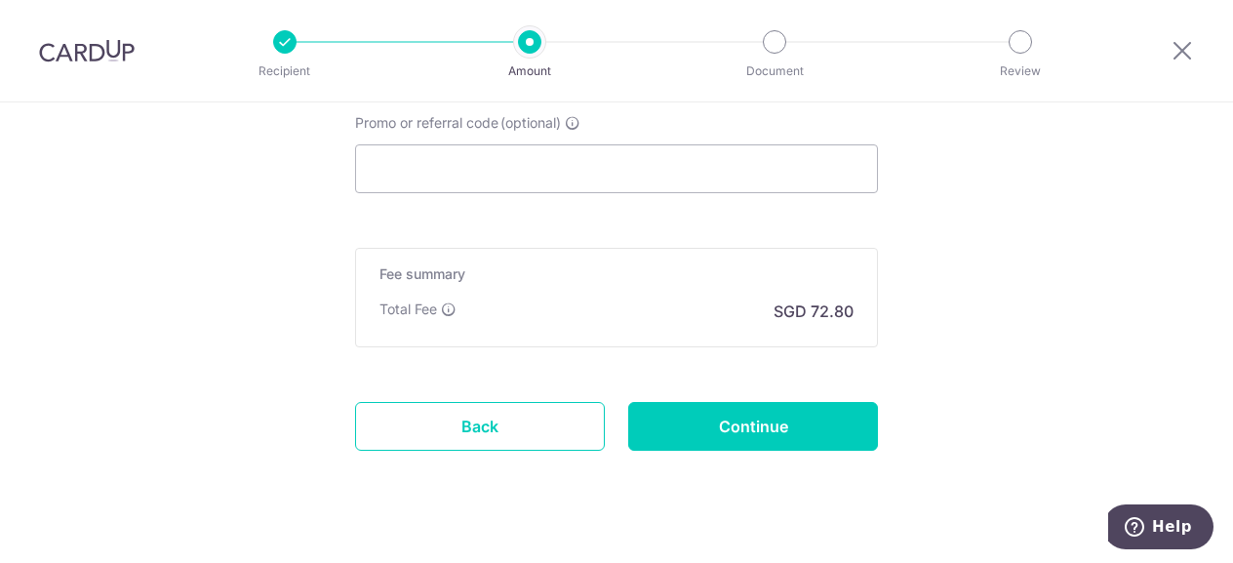
scroll to position [1393, 0]
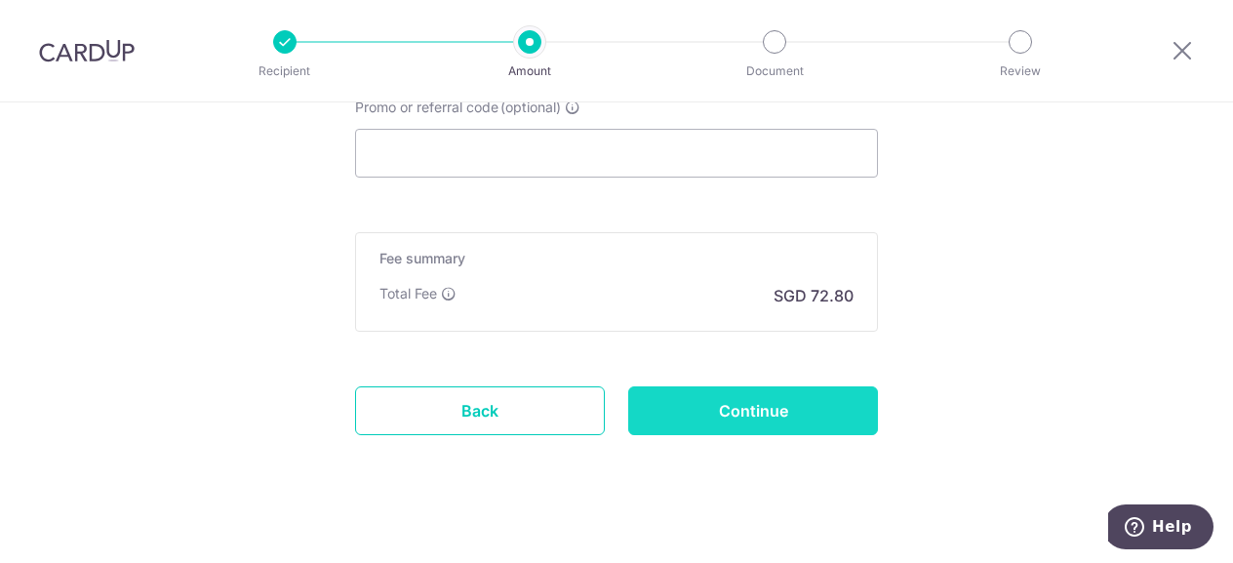
type input "[PERSON_NAME], Blk 92, 15-25"
click at [756, 401] on input "Continue" at bounding box center [753, 410] width 250 height 49
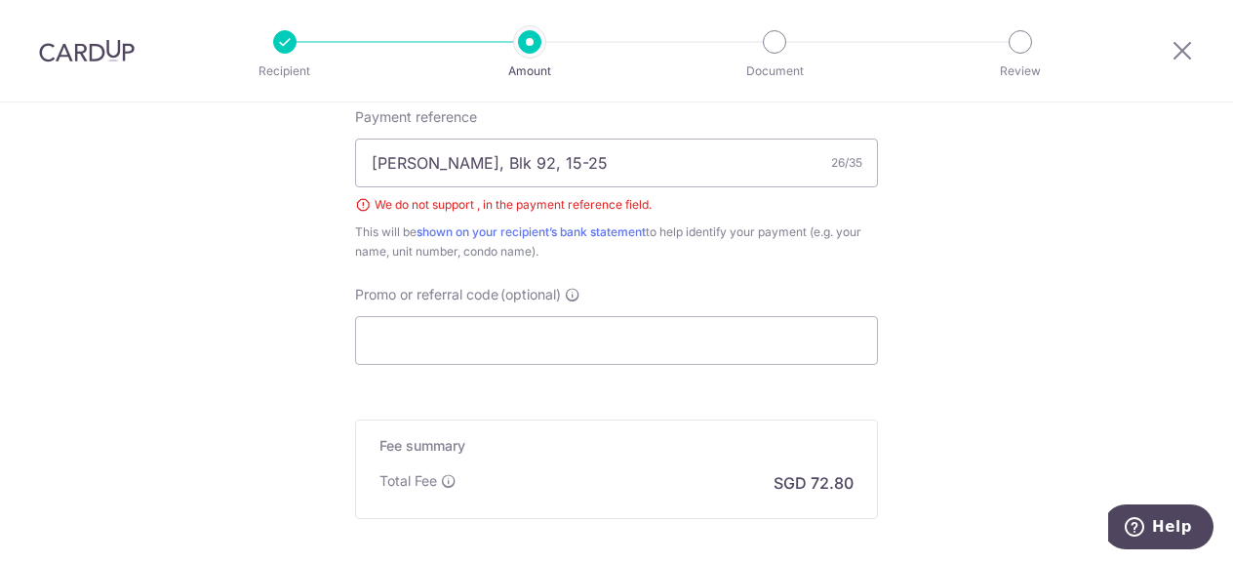
scroll to position [1100, 0]
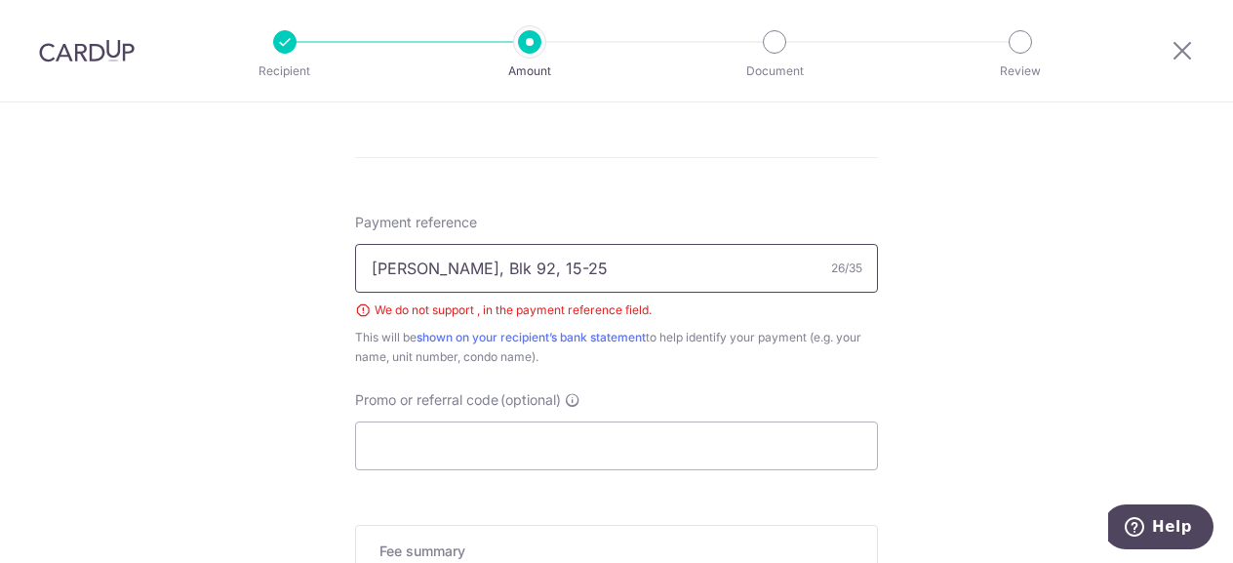
click at [523, 269] on input "[PERSON_NAME], Blk 92, 15-25" at bounding box center [616, 268] width 523 height 49
click at [468, 271] on input "[PERSON_NAME], Blk 92 15-25" at bounding box center [616, 268] width 523 height 49
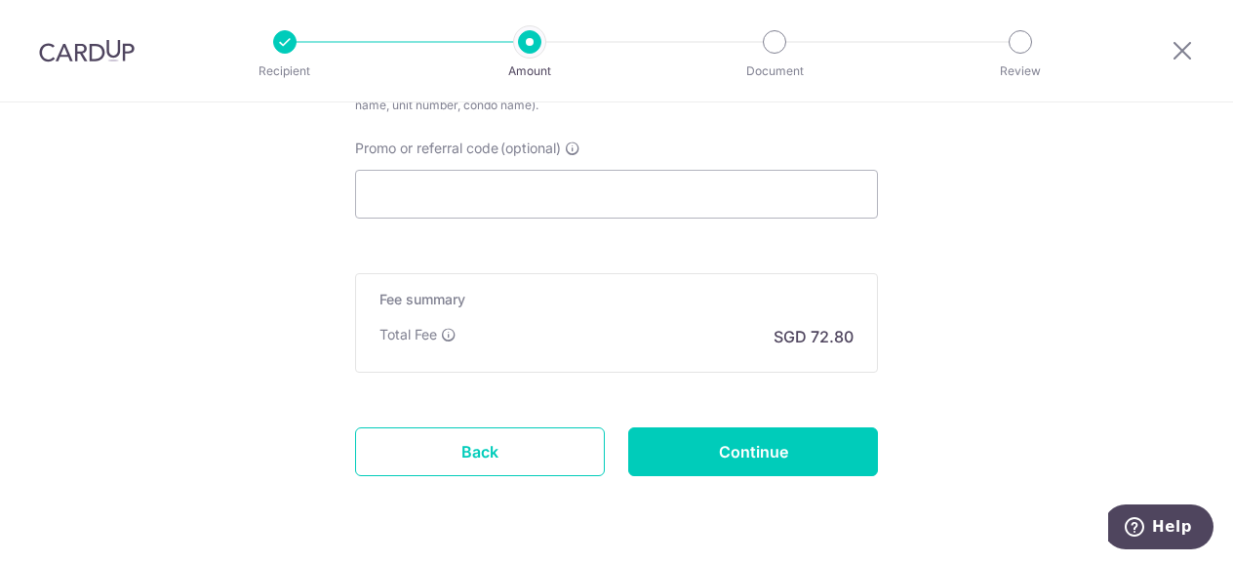
scroll to position [1393, 0]
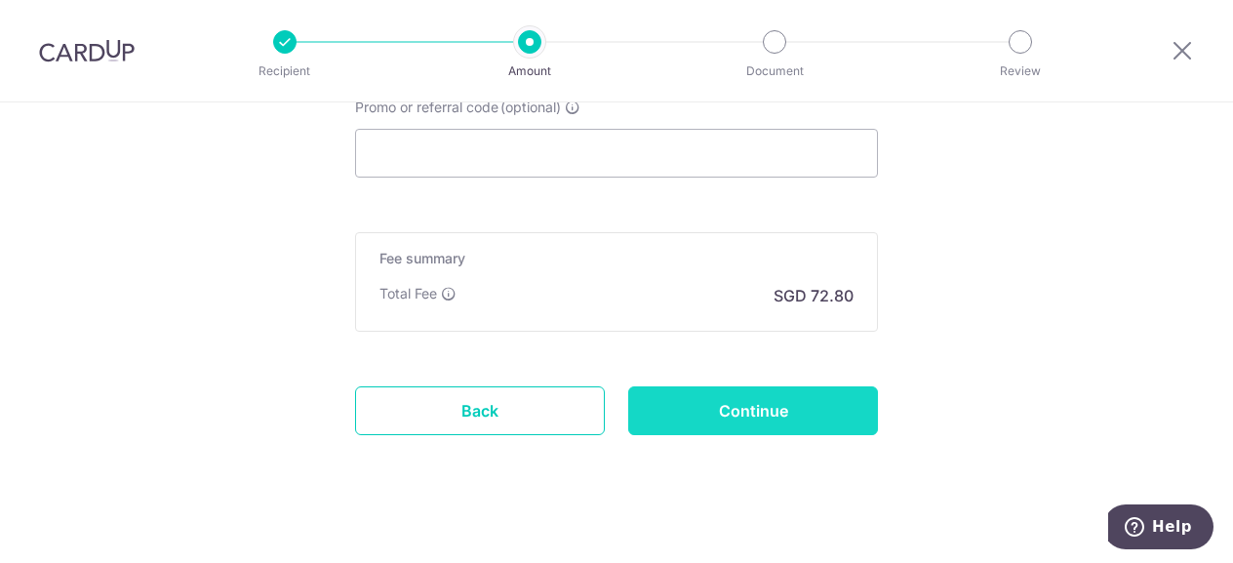
type input "Anamika Sah Blk 92 15-25"
click at [766, 401] on input "Continue" at bounding box center [753, 410] width 250 height 49
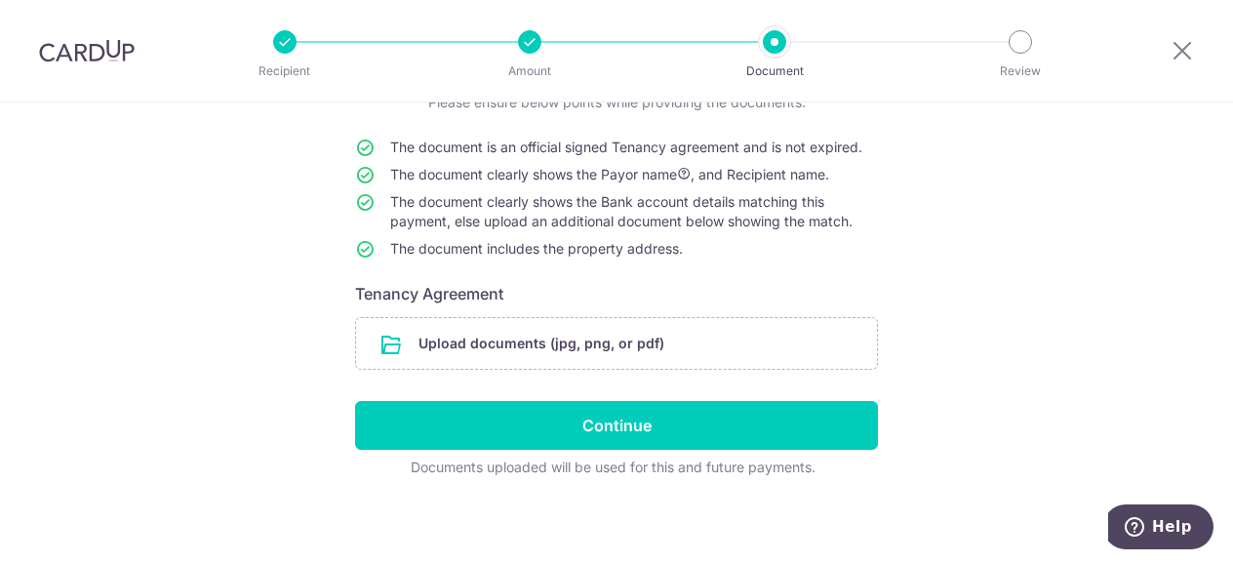
scroll to position [162, 0]
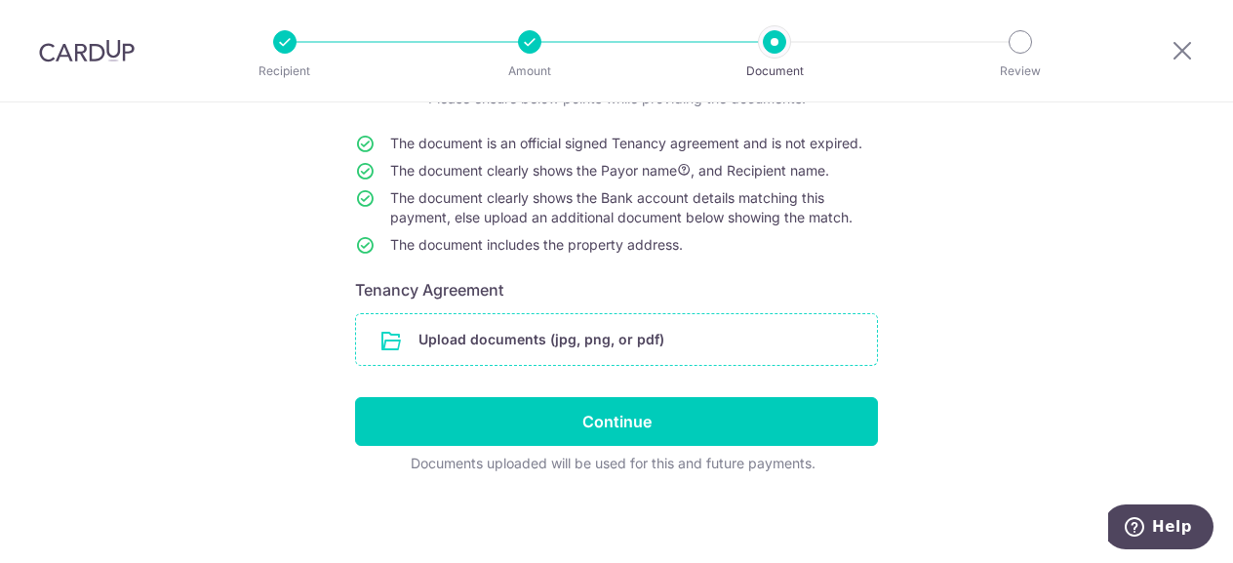
click at [617, 344] on input "file" at bounding box center [616, 339] width 521 height 51
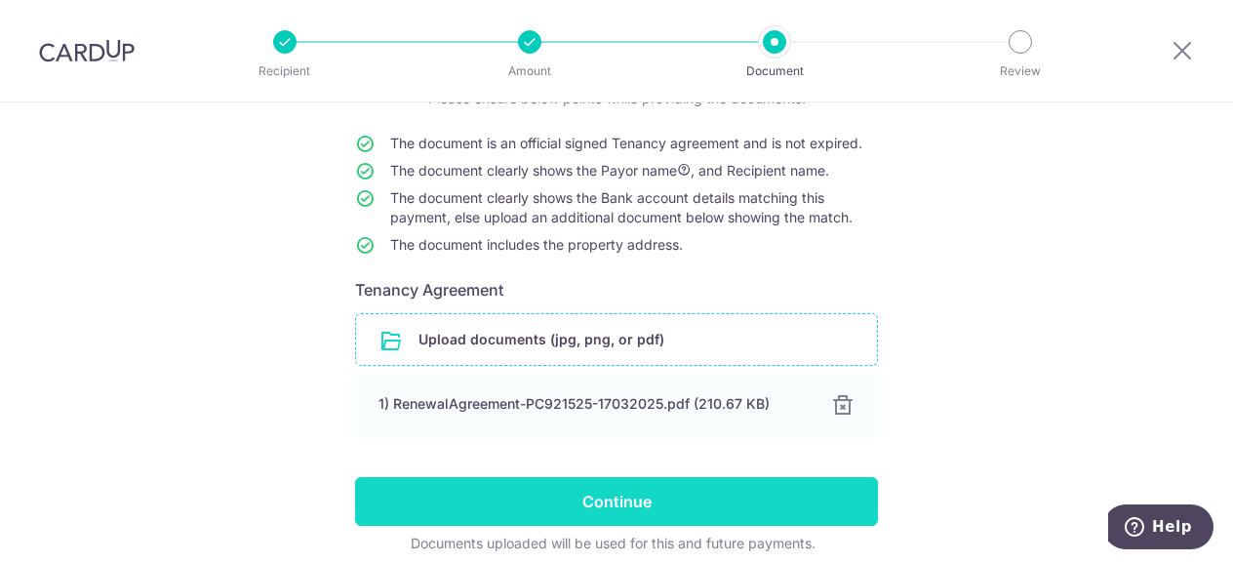
click at [607, 493] on input "Continue" at bounding box center [616, 501] width 523 height 49
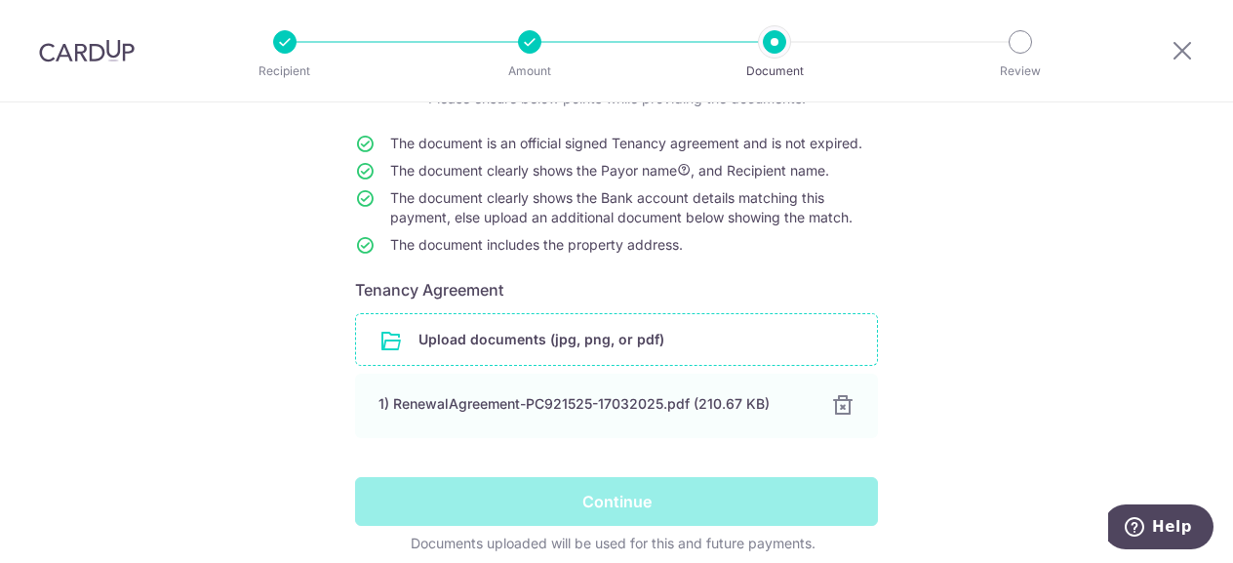
scroll to position [242, 0]
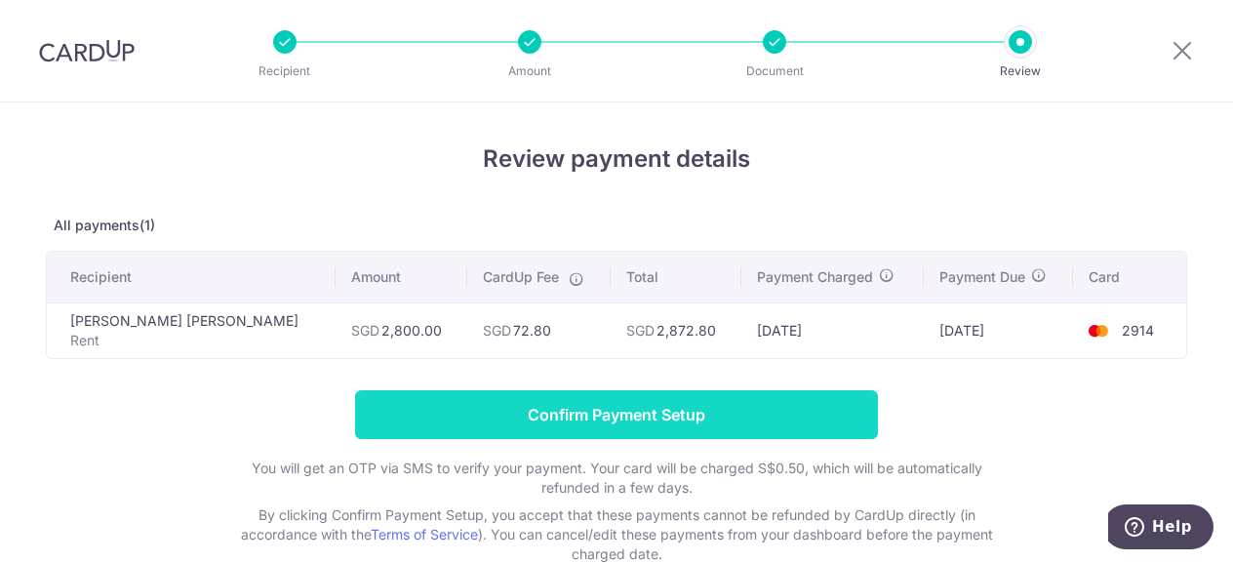
click at [632, 414] on input "Confirm Payment Setup" at bounding box center [616, 414] width 523 height 49
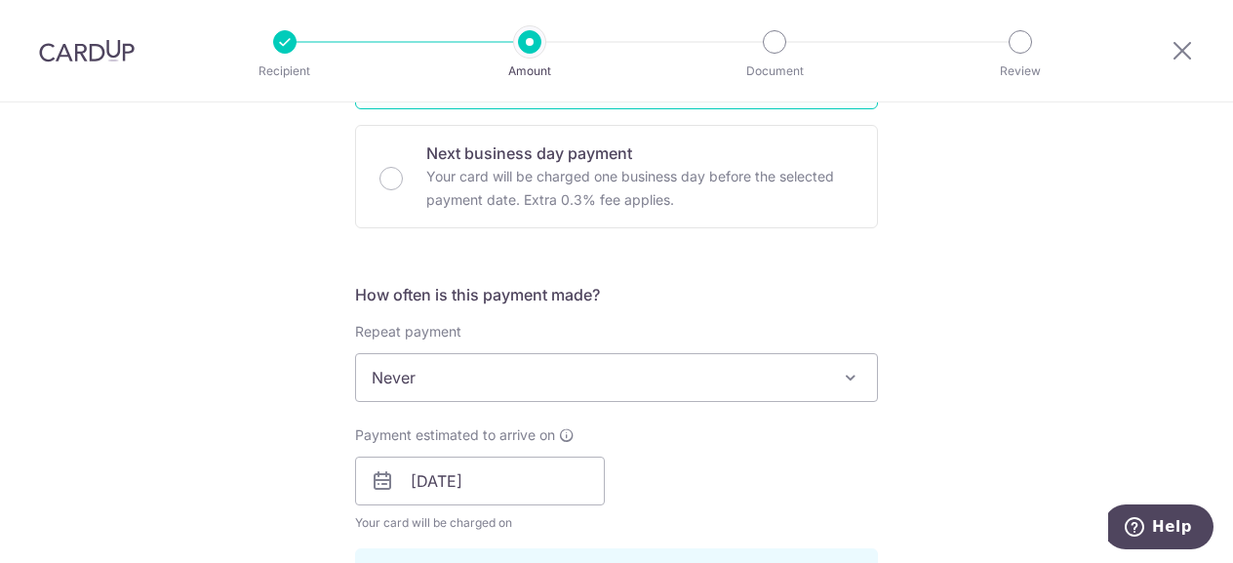
scroll to position [557, 0]
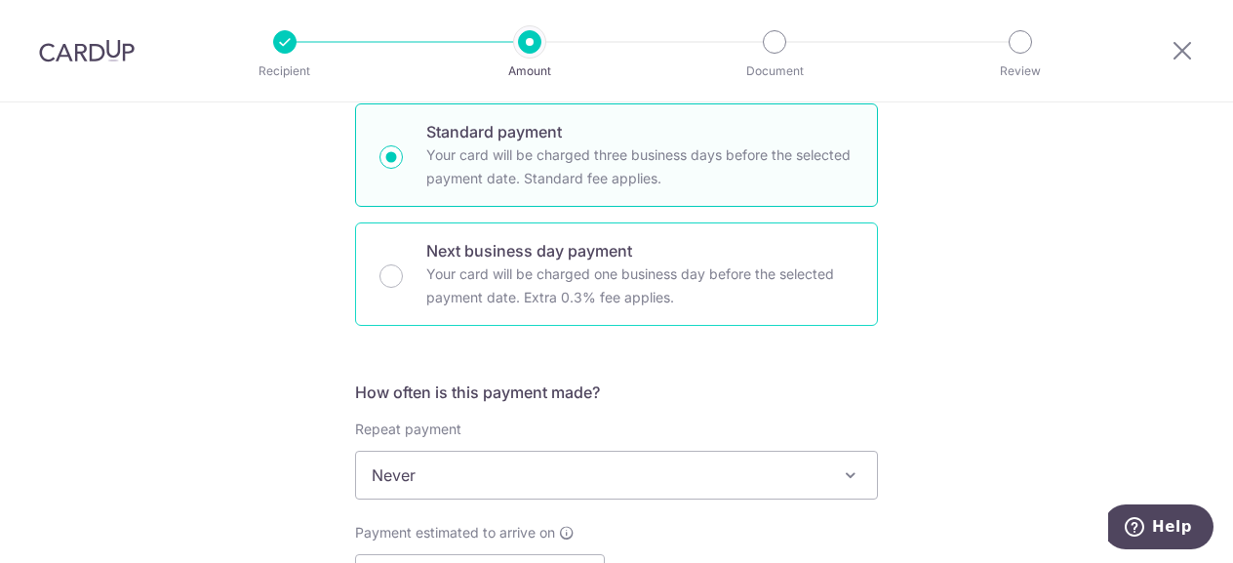
drag, startPoint x: 386, startPoint y: 270, endPoint x: 402, endPoint y: 272, distance: 15.7
click at [386, 270] on input "Next business day payment Your card will be charged one business day before the…" at bounding box center [390, 275] width 23 height 23
radio input "true"
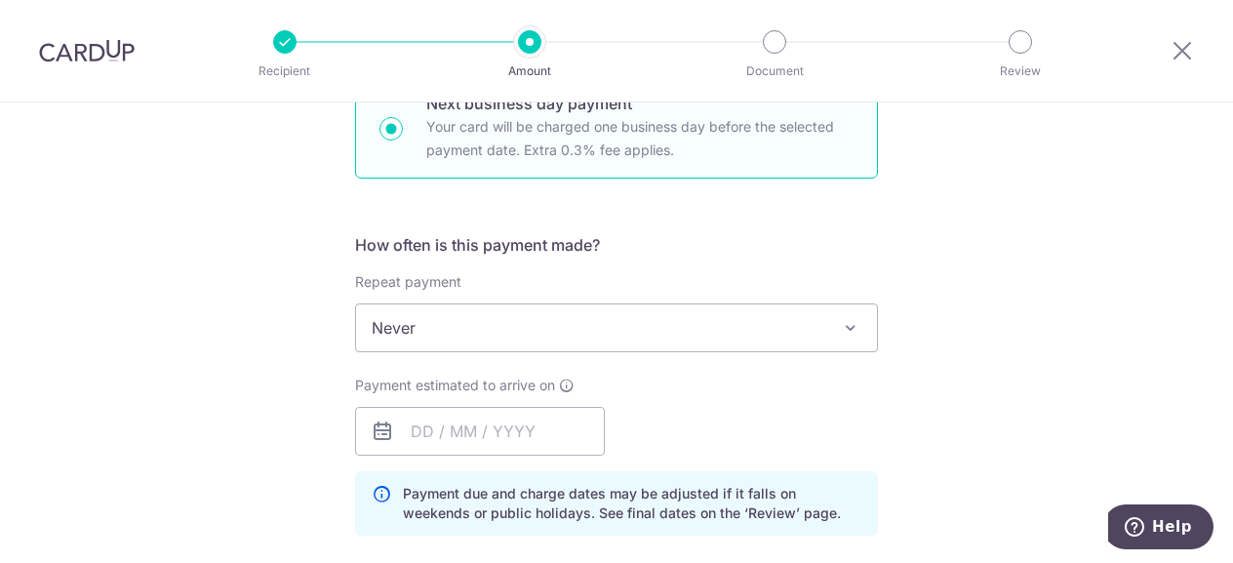
scroll to position [752, 0]
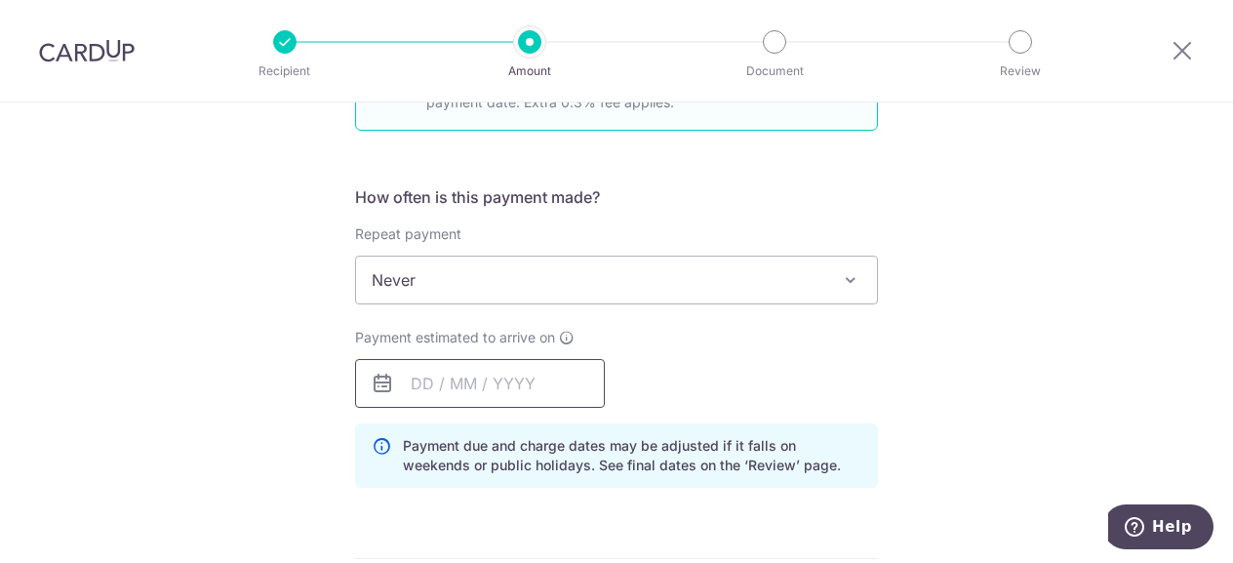
click at [503, 380] on input "text" at bounding box center [480, 383] width 250 height 49
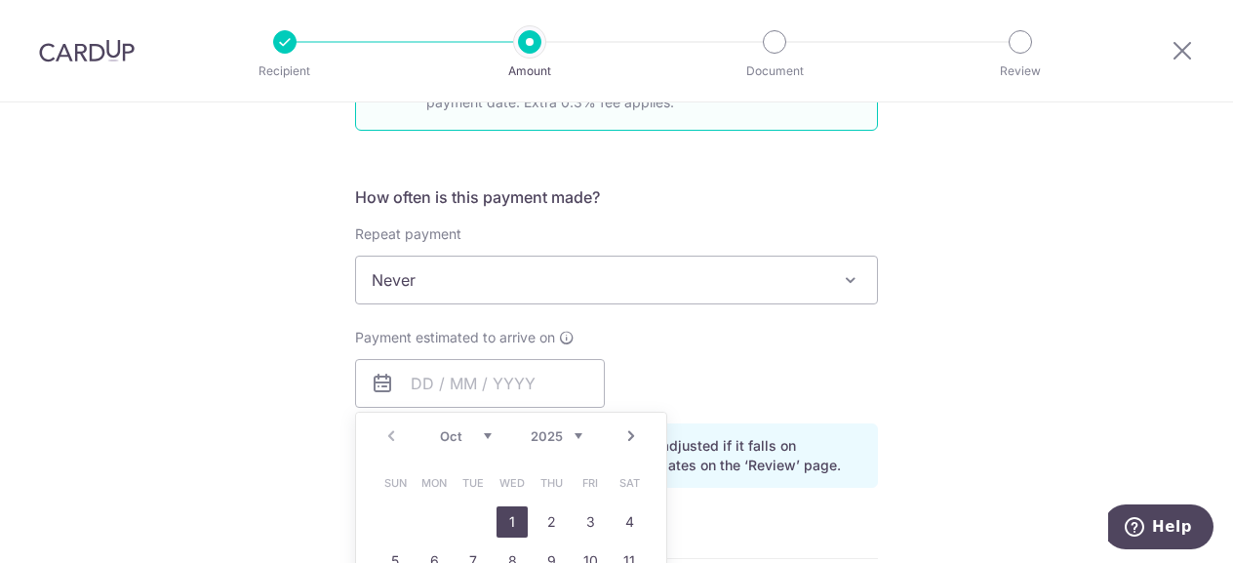
drag, startPoint x: 509, startPoint y: 527, endPoint x: 871, endPoint y: 464, distance: 367.2
click at [509, 527] on link "1" at bounding box center [511, 521] width 31 height 31
type input "01/10/2025"
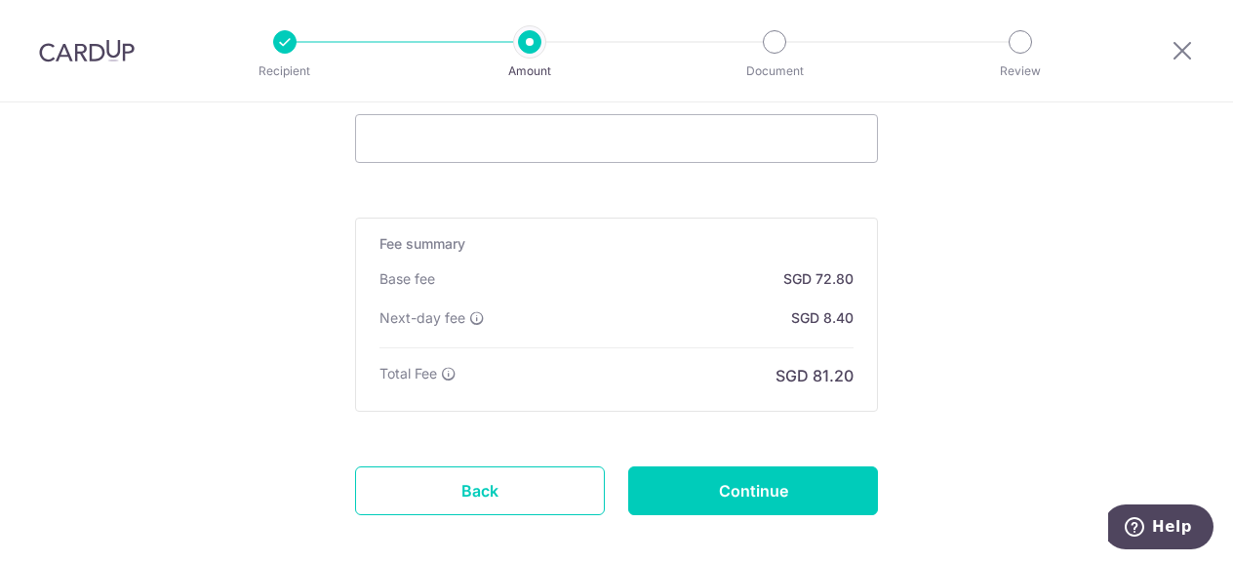
scroll to position [1532, 0]
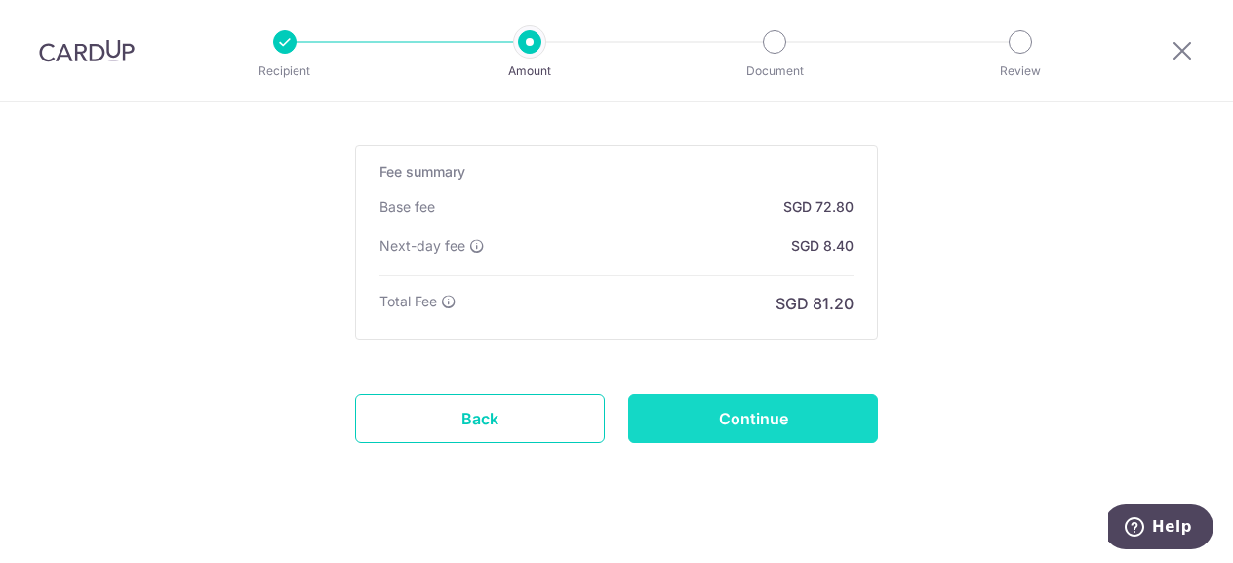
click at [763, 409] on input "Continue" at bounding box center [753, 418] width 250 height 49
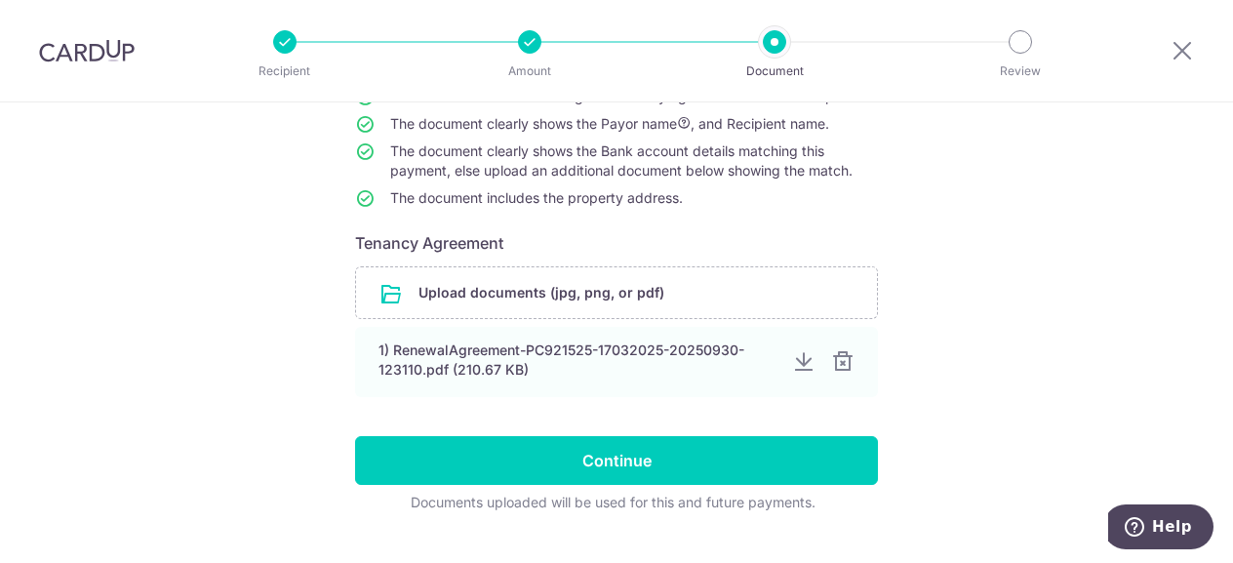
scroll to position [248, 0]
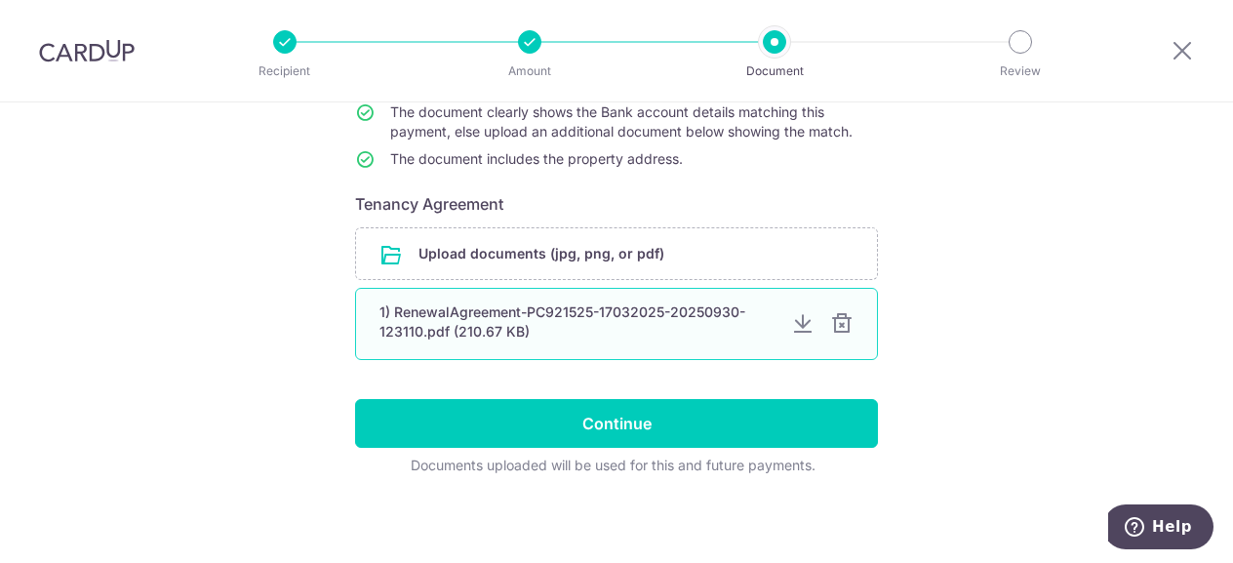
click at [836, 322] on div at bounding box center [841, 323] width 23 height 23
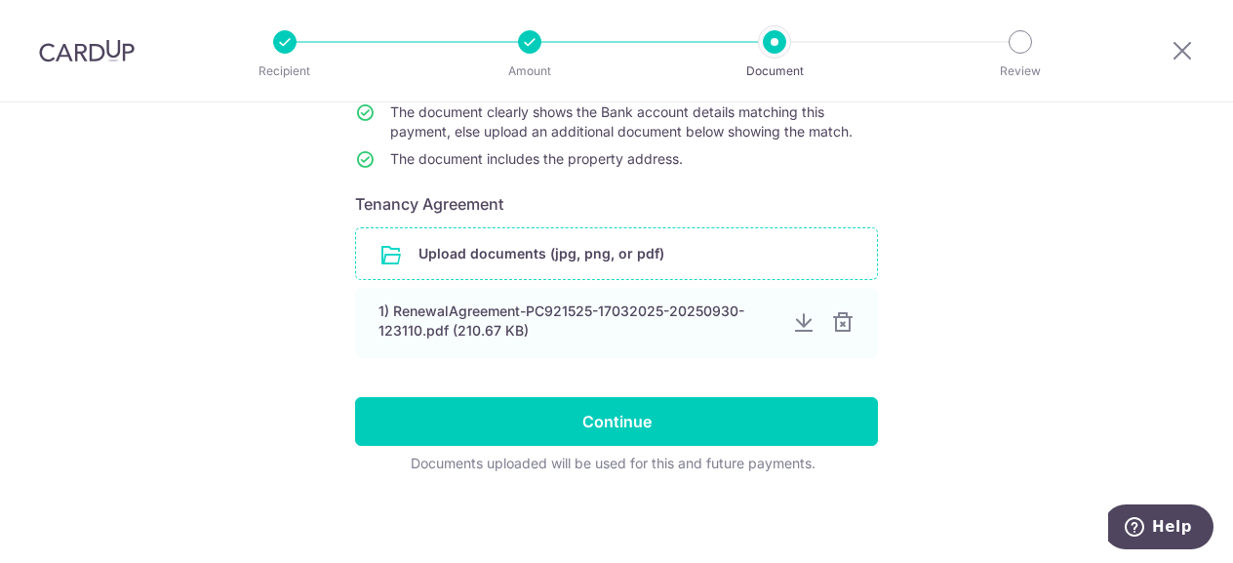
scroll to position [162, 0]
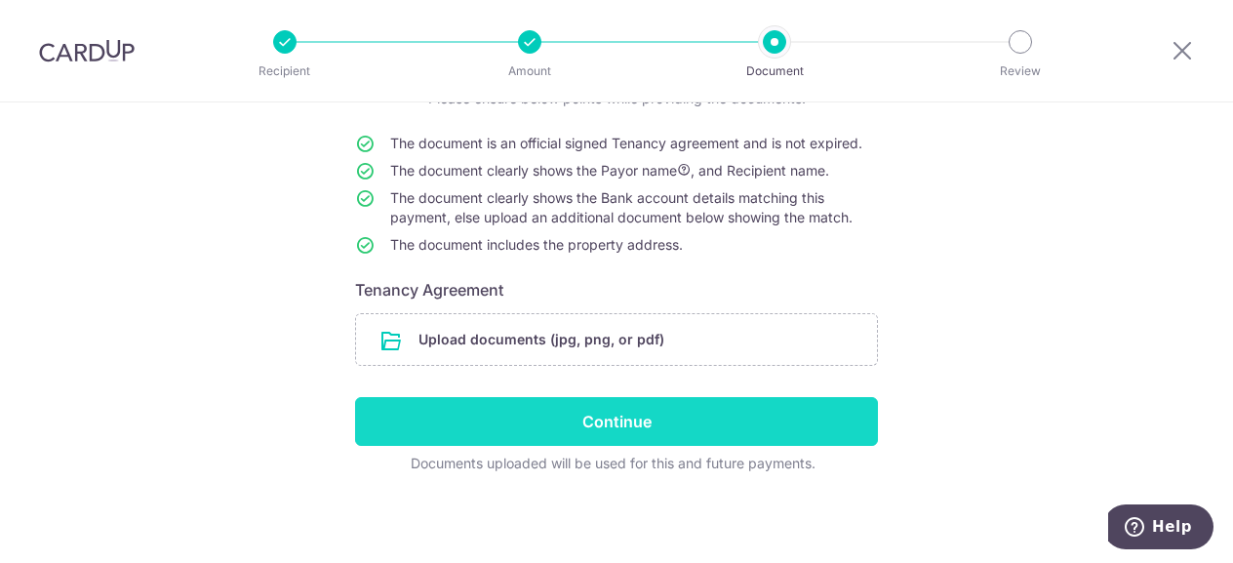
click at [615, 418] on input "Continue" at bounding box center [616, 421] width 523 height 49
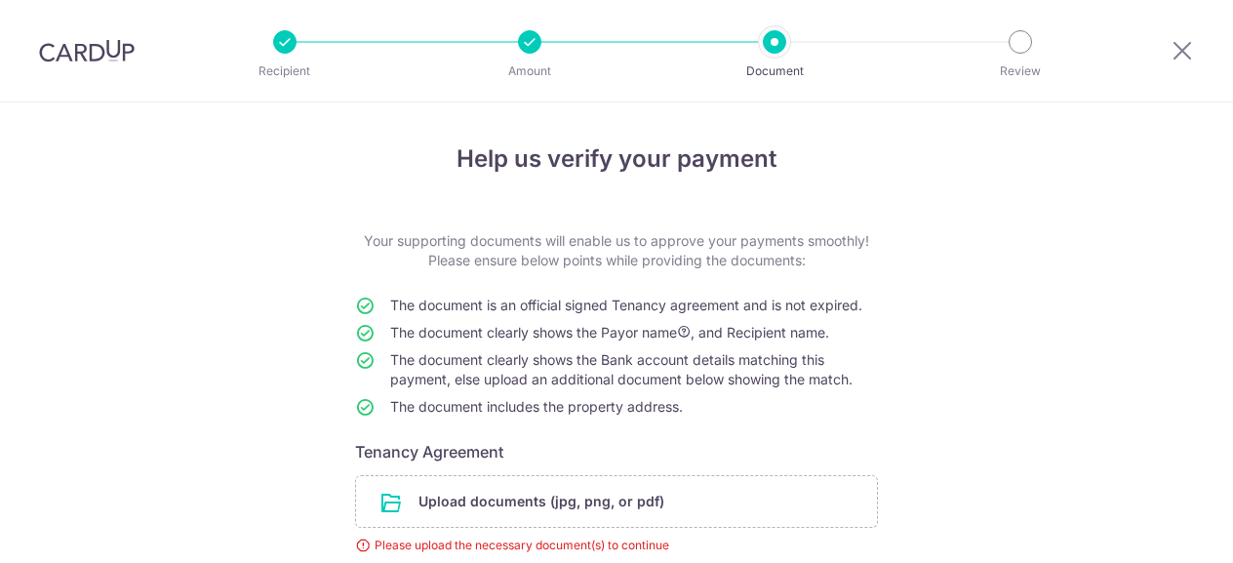
scroll to position [189, 0]
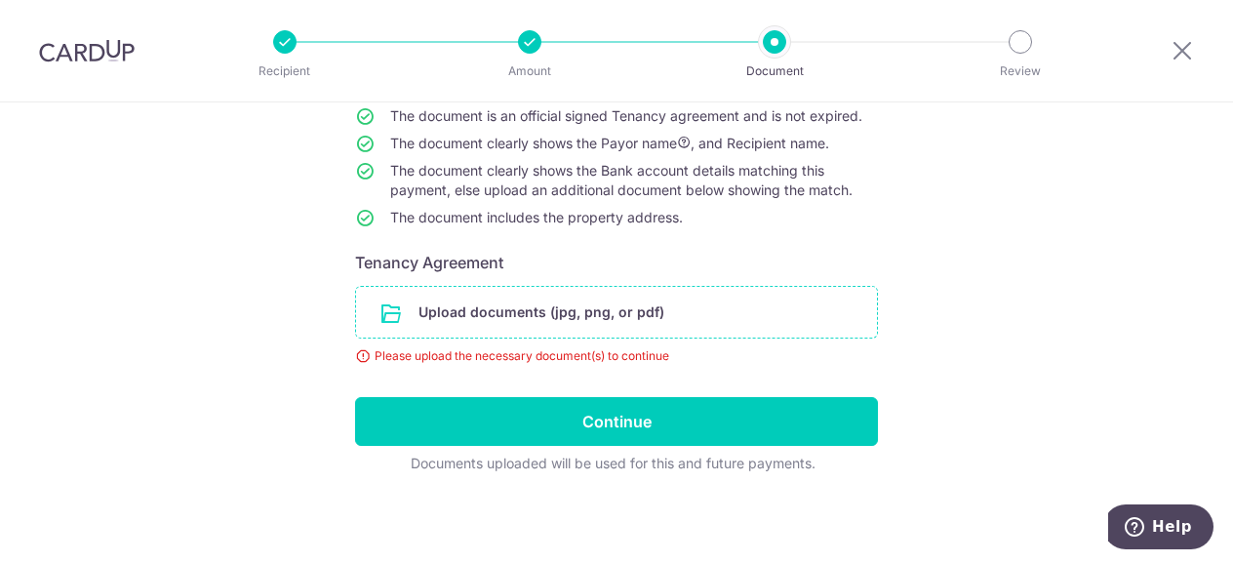
click at [612, 314] on input "file" at bounding box center [616, 312] width 521 height 51
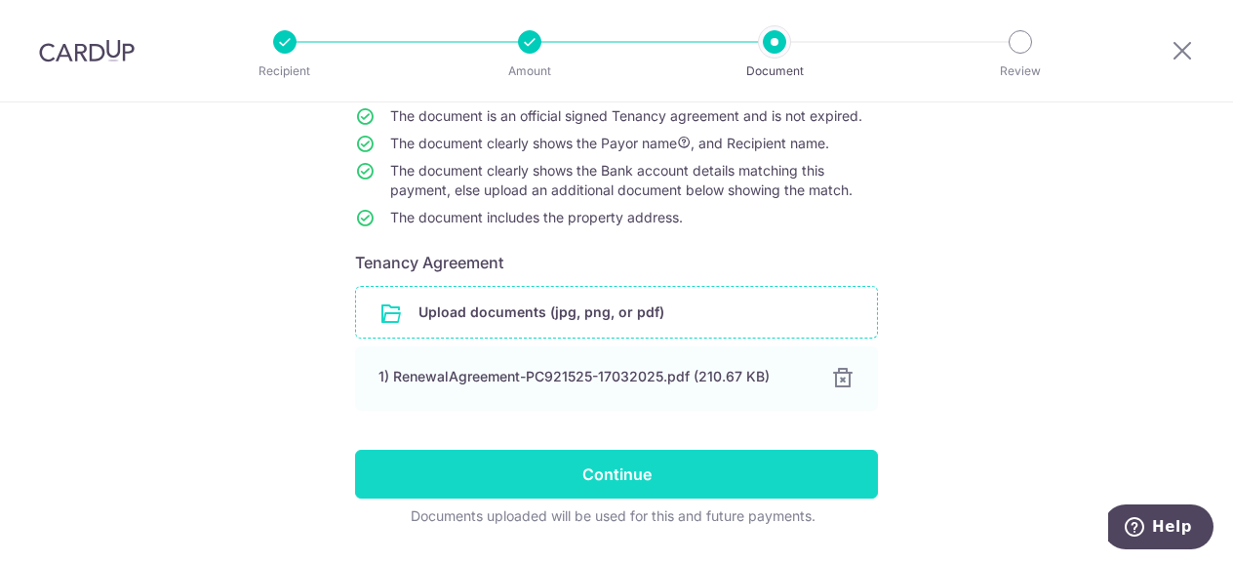
click at [622, 470] on input "Continue" at bounding box center [616, 474] width 523 height 49
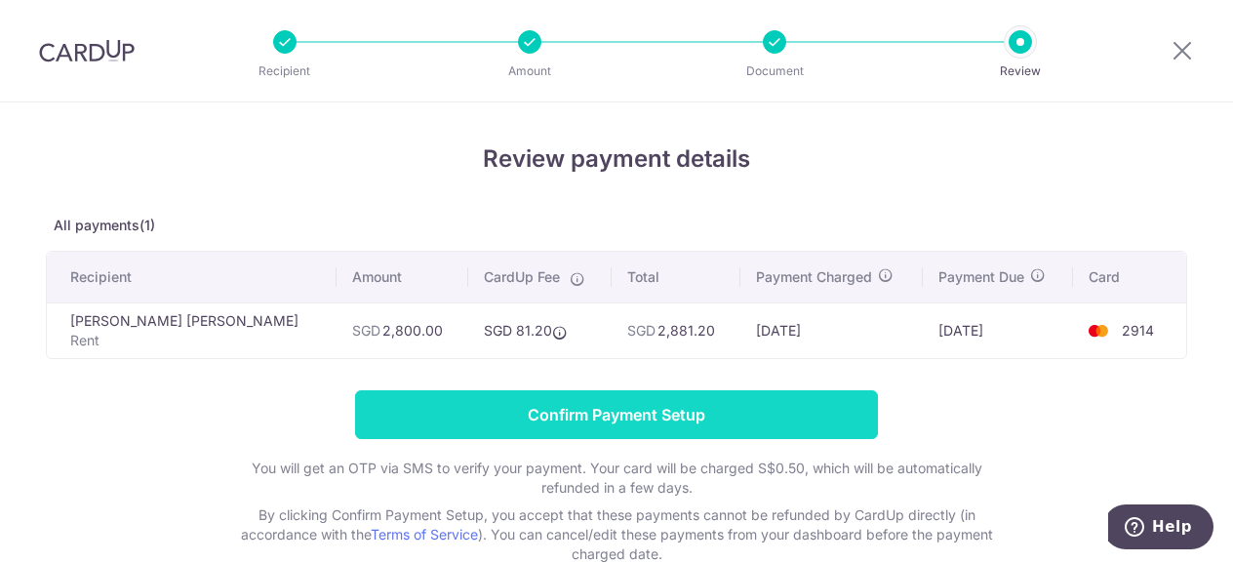
click at [614, 413] on input "Confirm Payment Setup" at bounding box center [616, 414] width 523 height 49
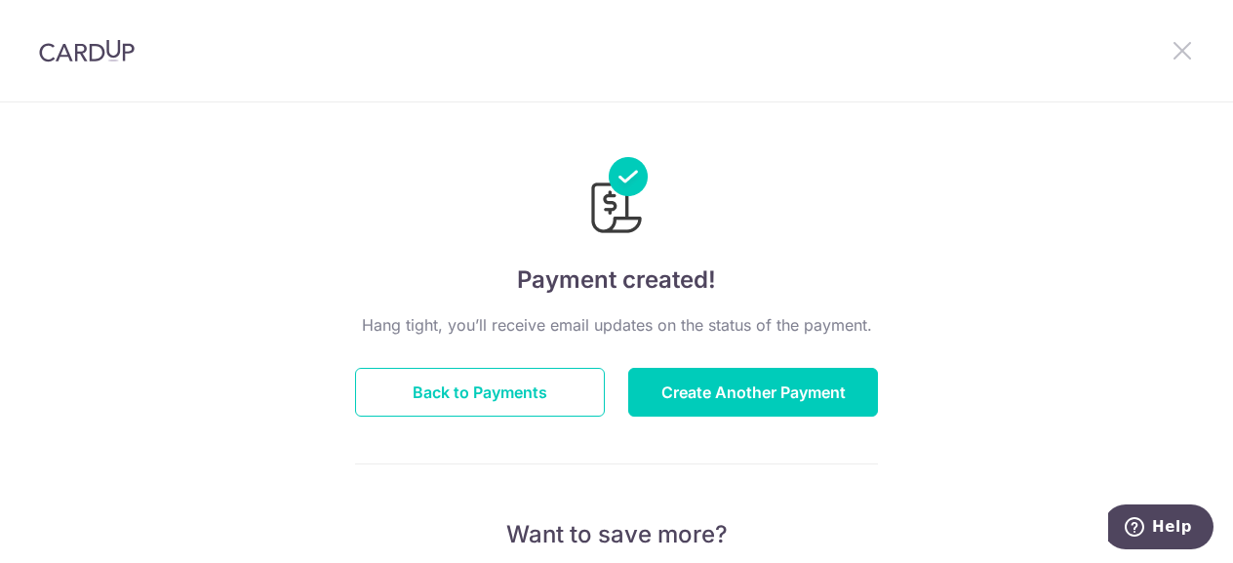
click at [1184, 48] on icon at bounding box center [1181, 50] width 23 height 24
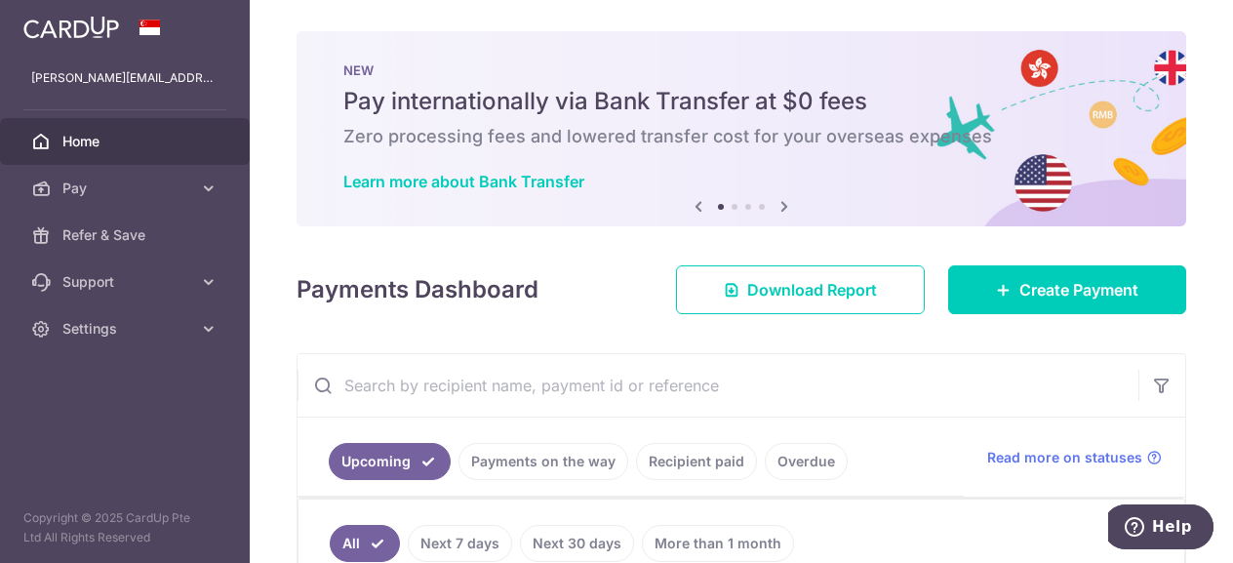
scroll to position [237, 0]
